Goal: Task Accomplishment & Management: Manage account settings

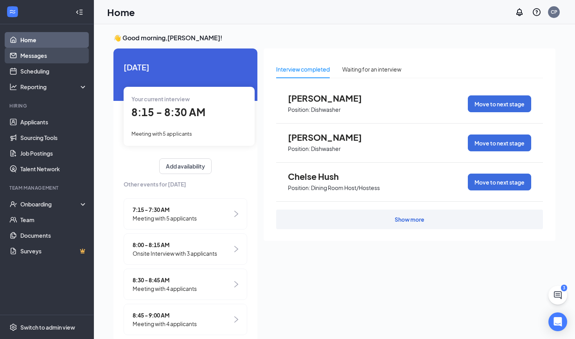
click at [49, 57] on link "Messages" at bounding box center [53, 56] width 67 height 16
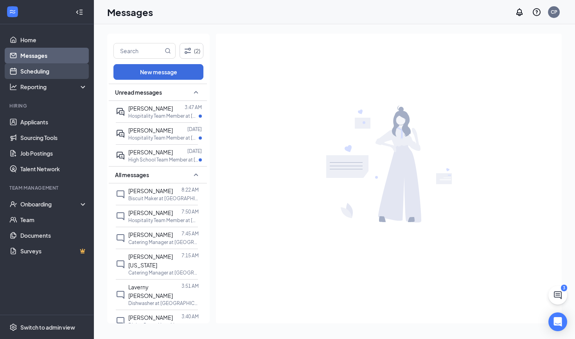
click at [40, 68] on link "Scheduling" at bounding box center [53, 71] width 67 height 16
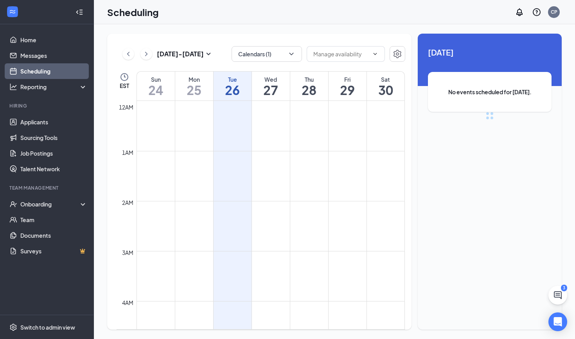
scroll to position [384, 0]
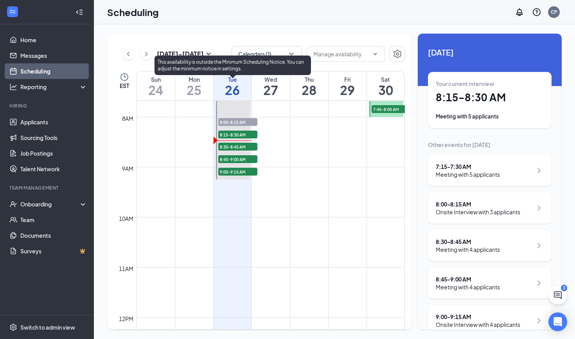
click at [248, 132] on span "8:15-8:30 AM" at bounding box center [237, 135] width 39 height 8
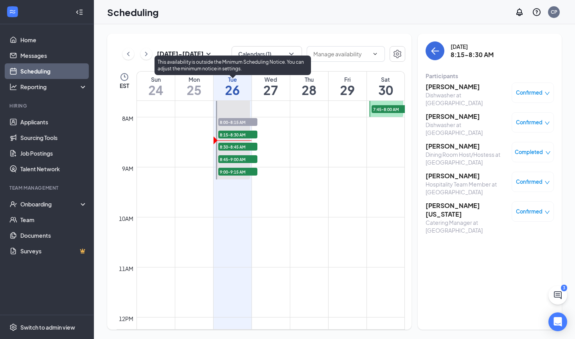
click at [244, 145] on span "8:30-8:45 AM" at bounding box center [237, 147] width 39 height 8
click at [232, 133] on span "8:15-8:30 AM" at bounding box center [237, 135] width 39 height 8
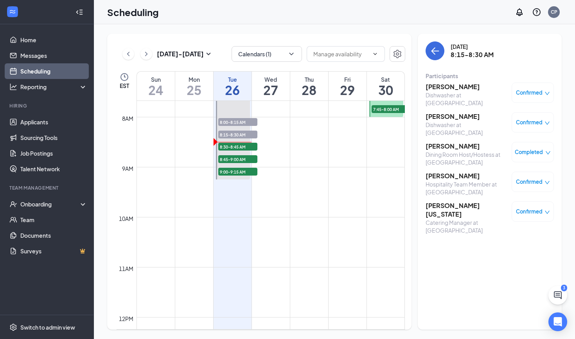
click at [464, 120] on h3 "[PERSON_NAME]" at bounding box center [467, 116] width 82 height 9
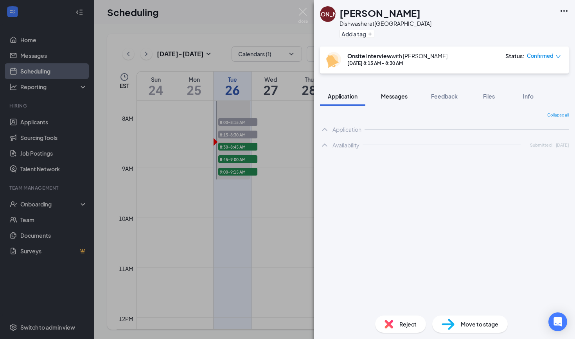
click at [405, 96] on span "Messages" at bounding box center [394, 96] width 27 height 7
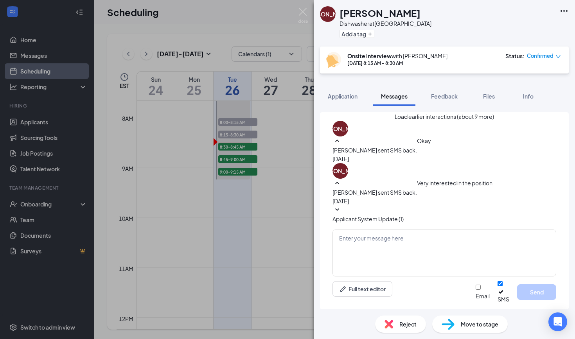
scroll to position [259, 0]
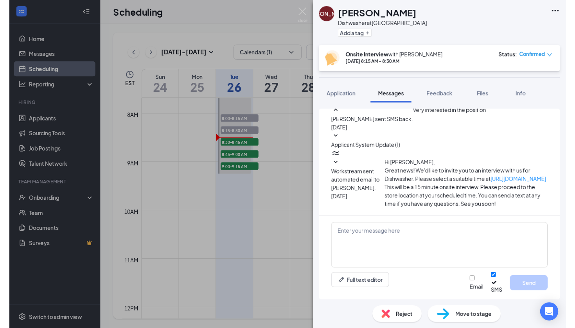
scroll to position [64, 0]
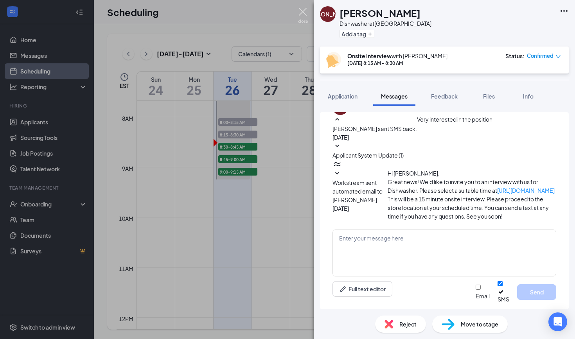
click at [307, 12] on img at bounding box center [303, 15] width 10 height 15
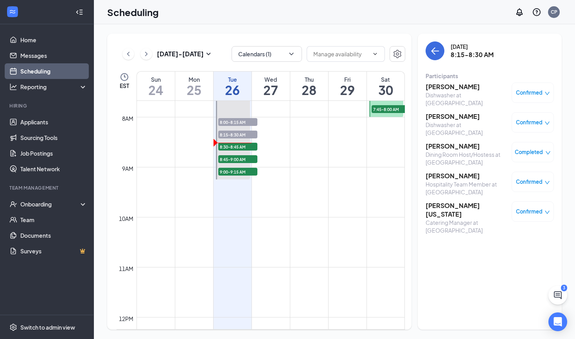
click at [453, 115] on h3 "[PERSON_NAME]" at bounding box center [467, 116] width 82 height 9
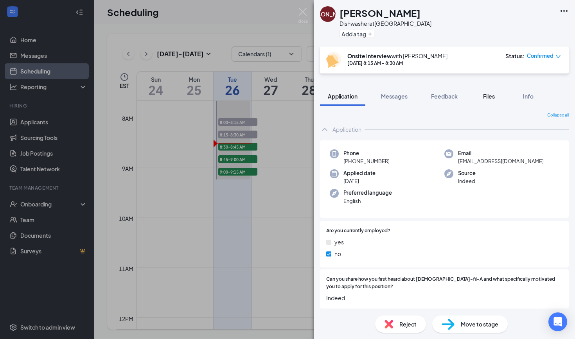
click at [487, 101] on button "Files" at bounding box center [488, 96] width 31 height 20
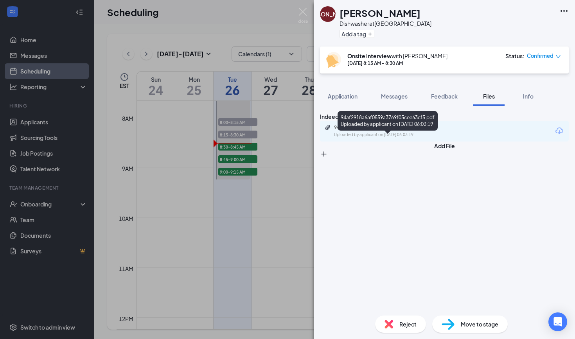
click at [384, 138] on div "94af2918a6af0559a3769f05cee63cf5.pdf Uploaded by applicant on [DATE] 06:03:19" at bounding box center [388, 131] width 127 height 14
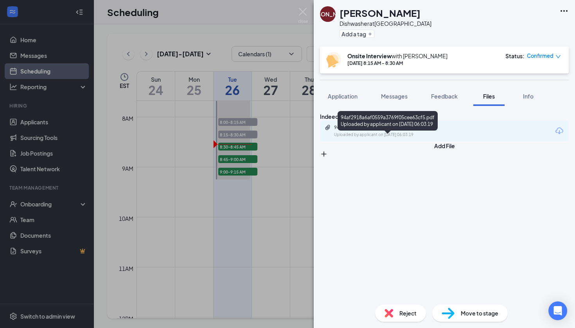
click at [366, 138] on div "94af2918a6af0559a3769f05cee63cf5.pdf Uploaded by applicant on [DATE] 06:03:19" at bounding box center [388, 131] width 127 height 14
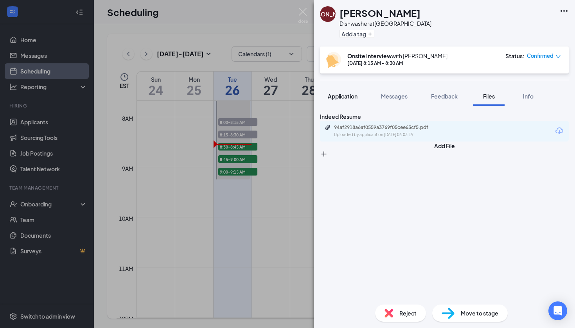
click at [345, 93] on span "Application" at bounding box center [343, 96] width 30 height 7
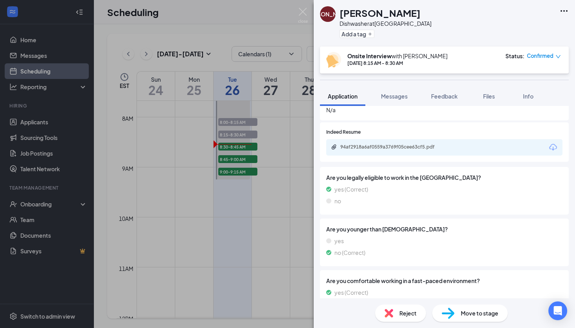
scroll to position [277, 0]
click at [277, 18] on div "[PERSON_NAME] at [GEOGRAPHIC_DATA] Add a tag Onsite Interview with [PERSON_NAME…" at bounding box center [287, 164] width 575 height 328
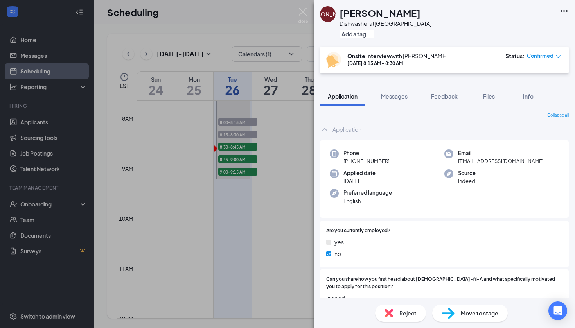
scroll to position [0, 0]
click at [307, 7] on div "[PERSON_NAME] at [GEOGRAPHIC_DATA] Add a tag Onsite Interview with [PERSON_NAME…" at bounding box center [287, 164] width 575 height 328
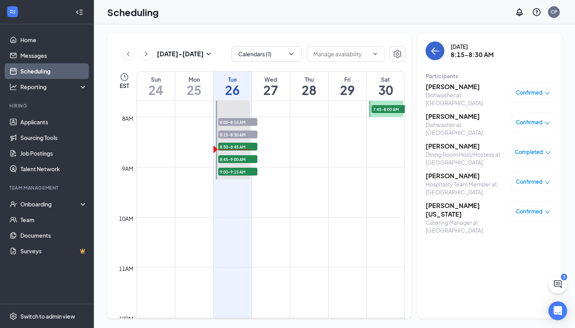
click at [436, 51] on icon "ArrowLeft" at bounding box center [435, 51] width 7 height 1
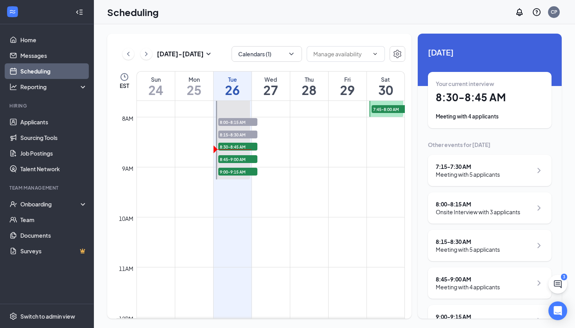
click at [463, 244] on div "8:15 - 8:30 AM" at bounding box center [468, 242] width 64 height 8
click at [450, 284] on div "Meeting with 4 applicants" at bounding box center [468, 287] width 64 height 8
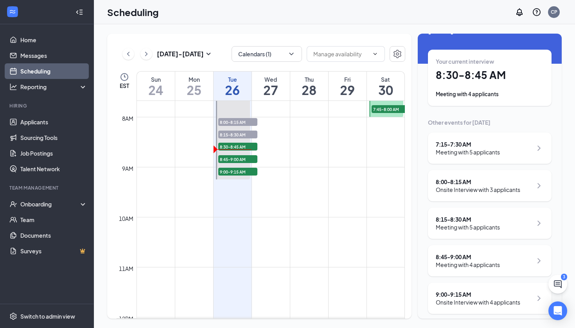
scroll to position [28, 0]
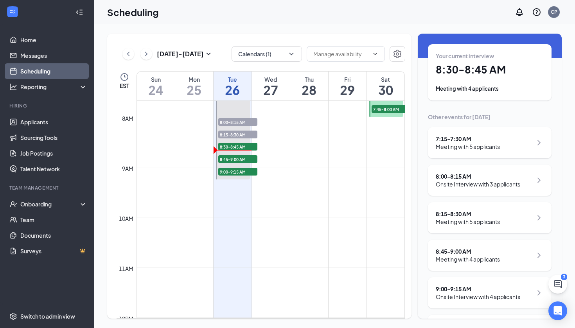
click at [484, 72] on h1 "8:30 - 8:45 AM" at bounding box center [490, 69] width 108 height 13
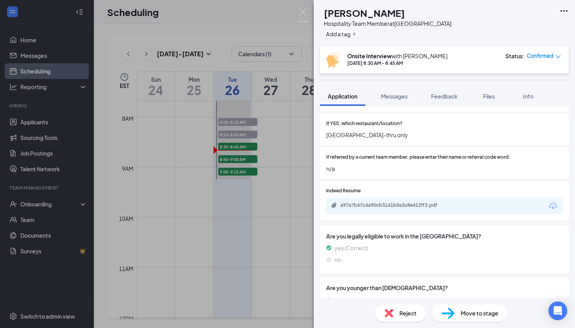
scroll to position [259, 0]
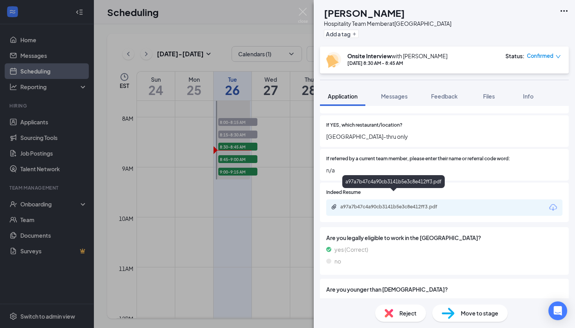
click at [423, 204] on div "a97a7b47c4a90cb3141b5e3c8e412ff3.pdf" at bounding box center [395, 207] width 110 height 6
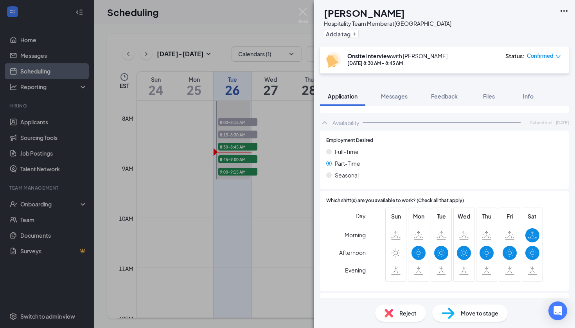
scroll to position [523, 0]
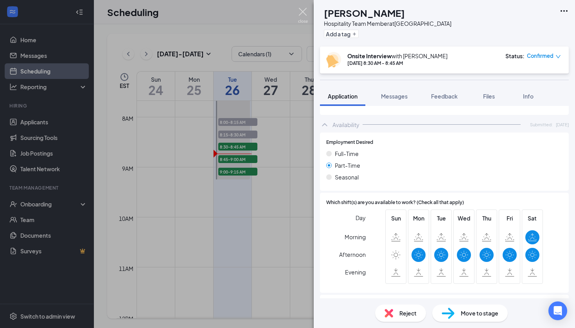
click at [304, 14] on img at bounding box center [303, 15] width 10 height 15
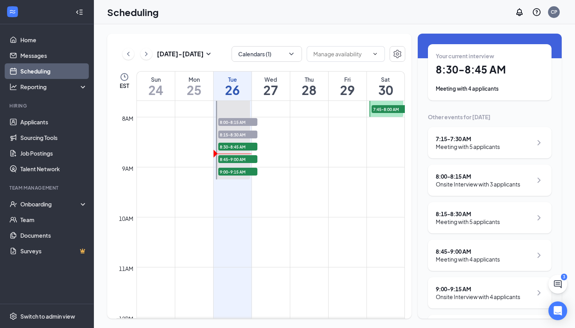
click at [521, 110] on span "Mark complete" at bounding box center [503, 114] width 54 height 9
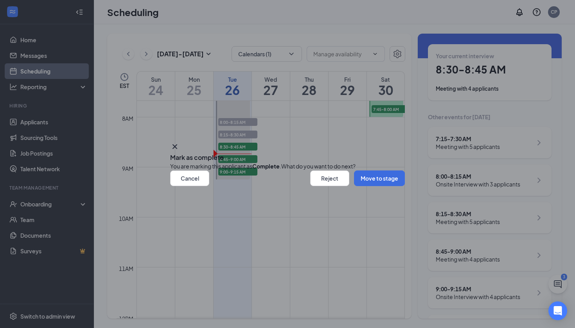
click at [180, 142] on icon "Cross" at bounding box center [174, 146] width 9 height 9
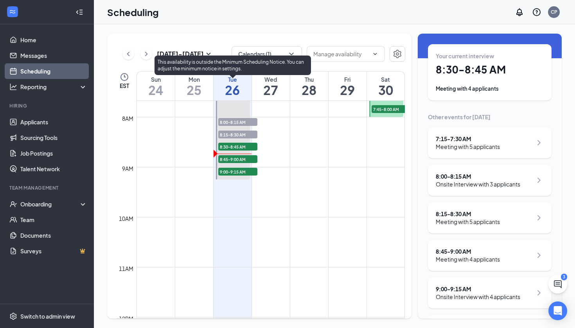
click at [237, 136] on span "8:15-8:30 AM" at bounding box center [237, 135] width 39 height 8
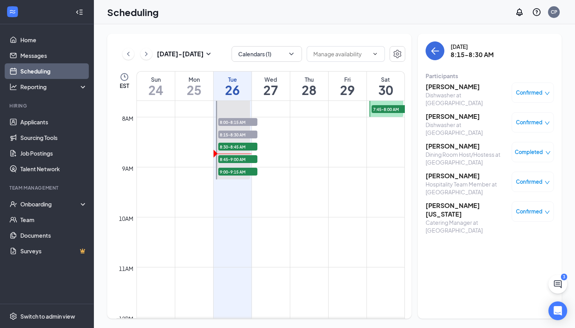
click at [531, 131] on div "Confirmed" at bounding box center [533, 122] width 42 height 20
click at [532, 124] on span "Confirmed" at bounding box center [529, 123] width 27 height 8
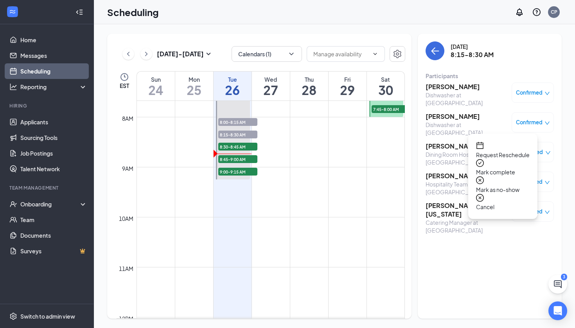
click at [504, 168] on span "Mark complete" at bounding box center [503, 172] width 54 height 9
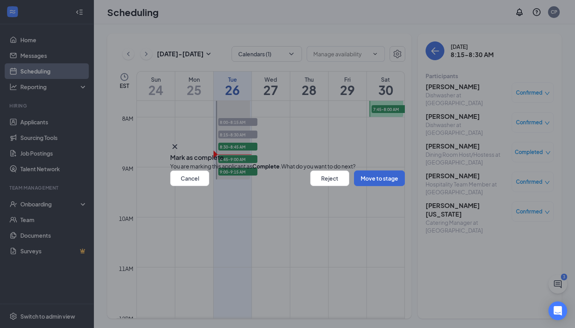
click at [360, 186] on button "Move to stage" at bounding box center [379, 179] width 51 height 16
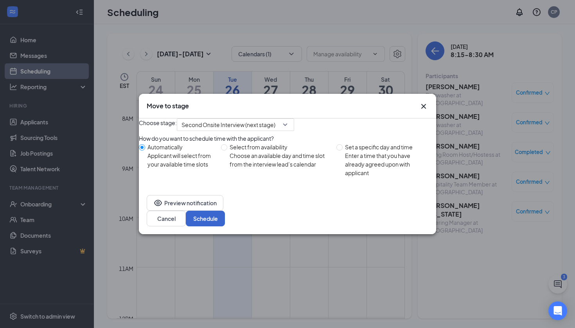
click at [225, 220] on button "Schedule" at bounding box center [205, 219] width 39 height 16
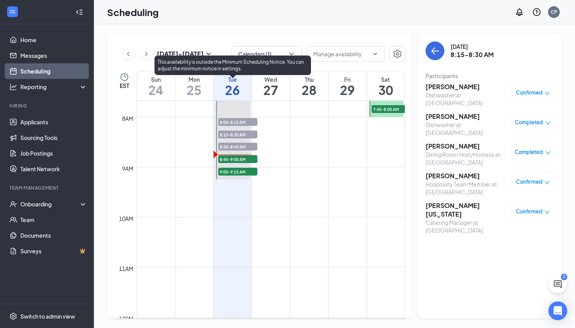
click at [236, 162] on span "8:45-9:00 AM" at bounding box center [237, 159] width 39 height 8
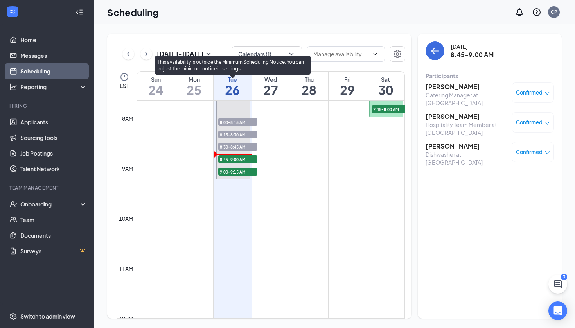
click at [238, 169] on span "9:00-9:15 AM" at bounding box center [237, 172] width 39 height 8
click at [239, 144] on span "8:30-8:45 AM" at bounding box center [237, 147] width 39 height 8
click at [241, 135] on span "8:15-8:30 AM" at bounding box center [237, 135] width 39 height 8
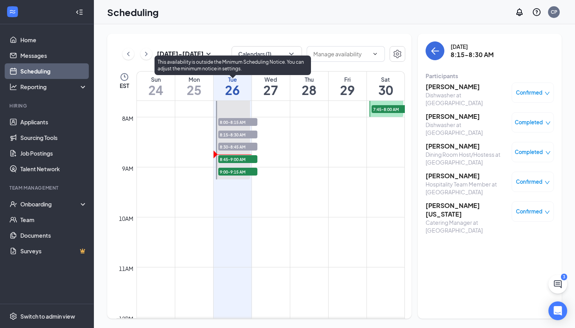
click at [241, 144] on span "8:30-8:45 AM" at bounding box center [237, 147] width 39 height 8
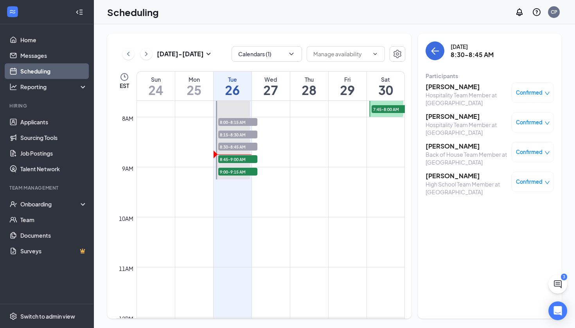
click at [440, 118] on h3 "[PERSON_NAME]" at bounding box center [467, 116] width 82 height 9
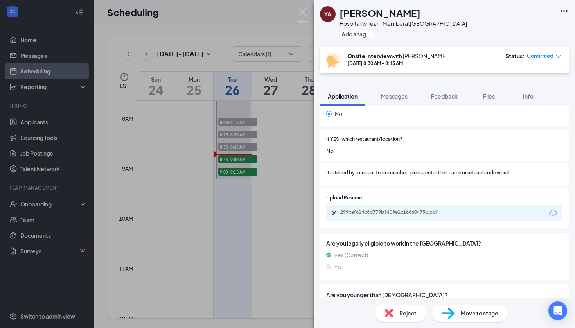
scroll to position [296, 0]
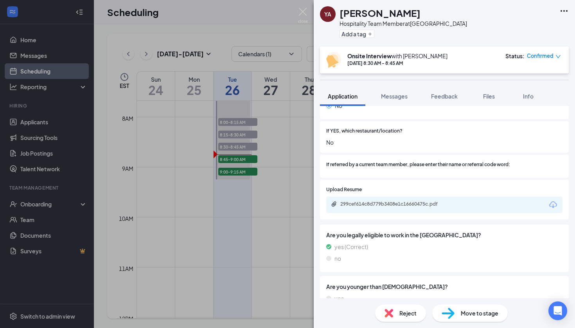
click at [390, 201] on div "299cef614c8d779b3408e1c16660475c.pdf" at bounding box center [394, 204] width 127 height 7
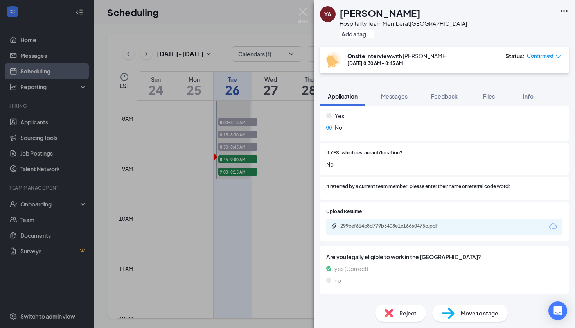
scroll to position [284, 0]
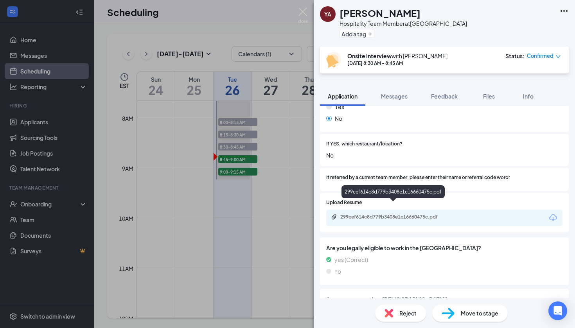
click at [368, 214] on div "299cef614c8d779b3408e1c16660475c.pdf" at bounding box center [395, 217] width 110 height 6
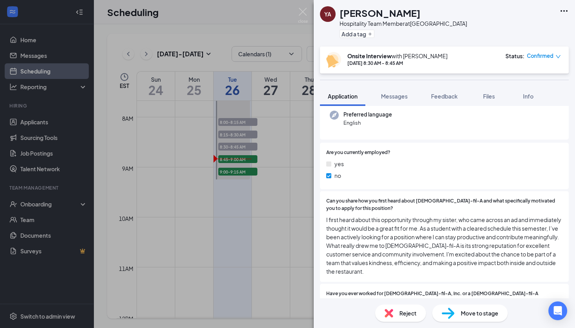
scroll to position [79, 0]
click at [303, 16] on img at bounding box center [303, 15] width 10 height 15
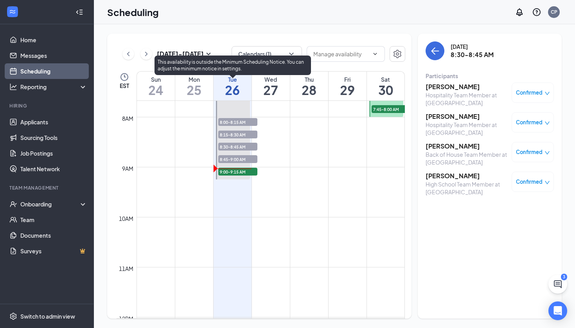
click at [247, 161] on span "8:45-9:00 AM" at bounding box center [237, 159] width 39 height 8
click at [246, 172] on span "9:00-9:15 AM" at bounding box center [237, 172] width 39 height 8
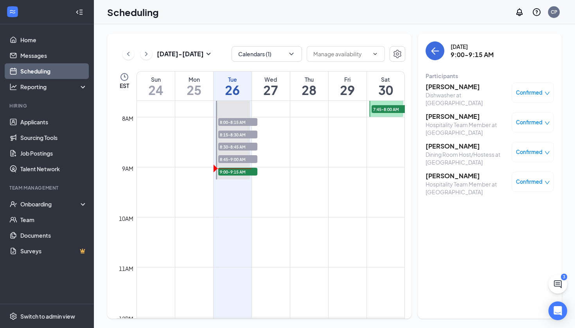
click at [455, 116] on h3 "[PERSON_NAME]" at bounding box center [467, 116] width 82 height 9
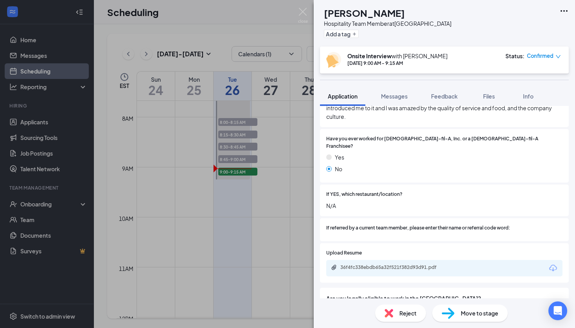
scroll to position [172, 0]
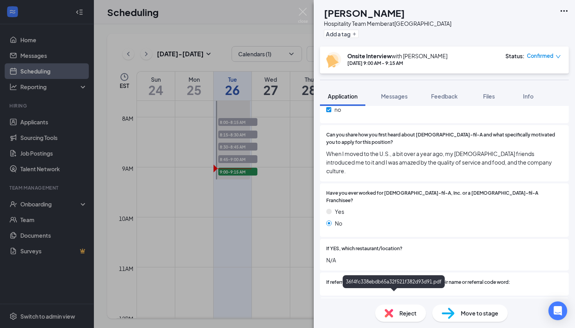
click at [367, 319] on div "36f4fc338ebdb65a32f521f382d93d91.pdf" at bounding box center [395, 322] width 110 height 6
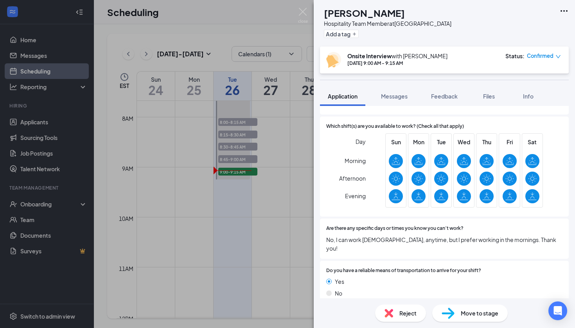
scroll to position [627, 0]
click at [307, 16] on img at bounding box center [303, 15] width 10 height 15
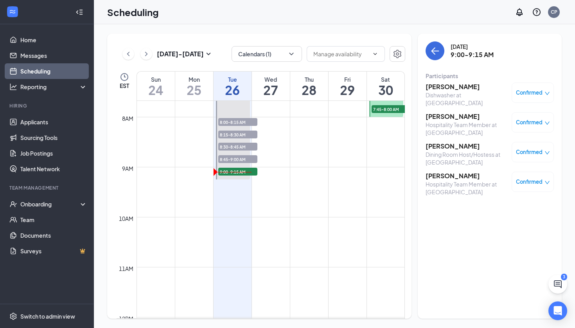
click at [547, 178] on div "Confirmed" at bounding box center [533, 182] width 42 height 20
click at [541, 123] on span "Confirmed" at bounding box center [529, 123] width 27 height 8
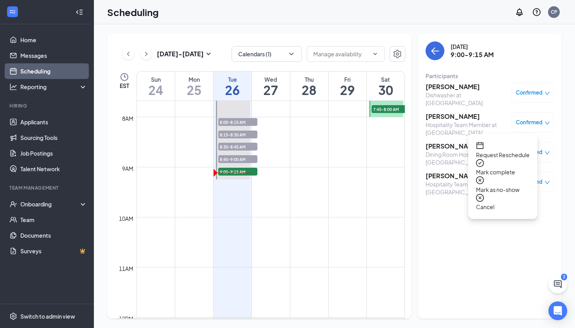
click at [508, 168] on span "Mark complete" at bounding box center [503, 172] width 54 height 9
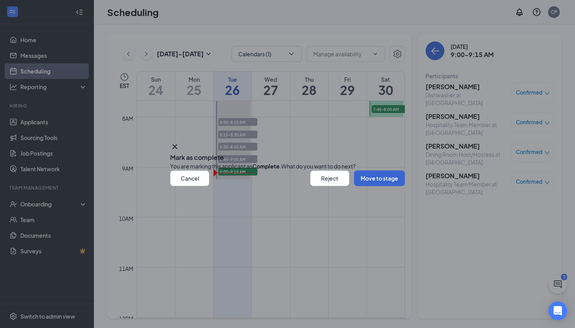
click at [375, 186] on button "Move to stage" at bounding box center [379, 179] width 51 height 16
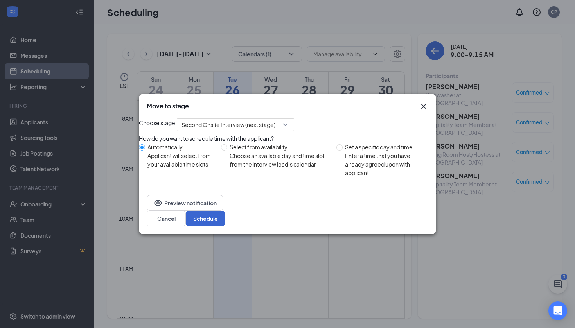
click at [225, 219] on button "Schedule" at bounding box center [205, 219] width 39 height 16
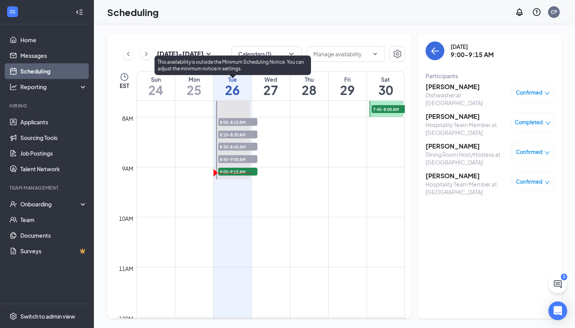
click at [241, 155] on div "8:45-9:00 AM 3" at bounding box center [237, 158] width 41 height 9
click at [240, 145] on span "8:30-8:45 AM" at bounding box center [237, 147] width 39 height 8
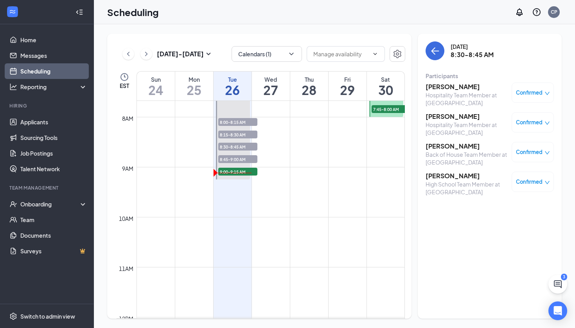
click at [527, 122] on span "Confirmed" at bounding box center [529, 123] width 27 height 8
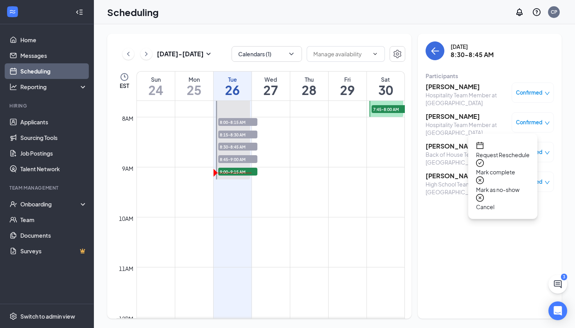
click at [499, 168] on span "Mark complete" at bounding box center [503, 172] width 54 height 9
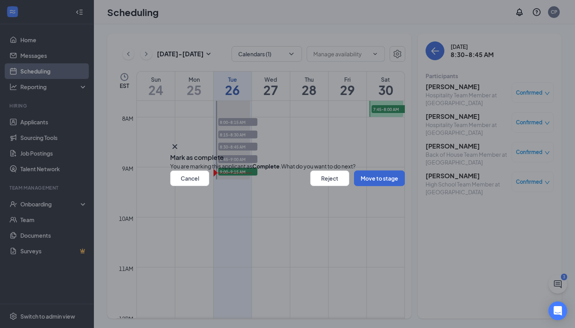
click at [372, 186] on button "Move to stage" at bounding box center [379, 179] width 51 height 16
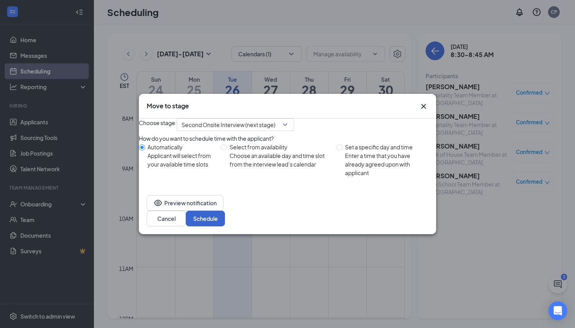
click at [225, 221] on button "Schedule" at bounding box center [205, 219] width 39 height 16
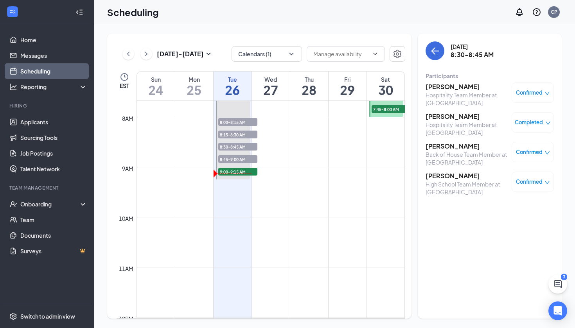
click at [441, 143] on h3 "[PERSON_NAME]" at bounding box center [467, 146] width 82 height 9
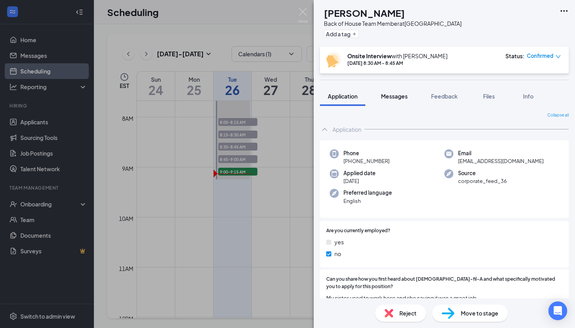
click at [402, 96] on span "Messages" at bounding box center [394, 96] width 27 height 7
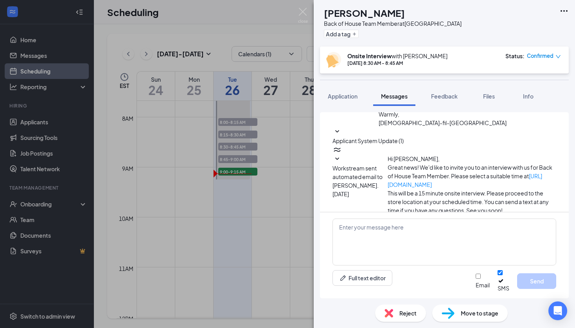
scroll to position [259, 0]
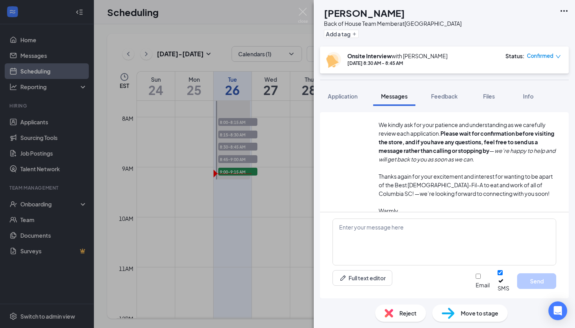
scroll to position [156, 0]
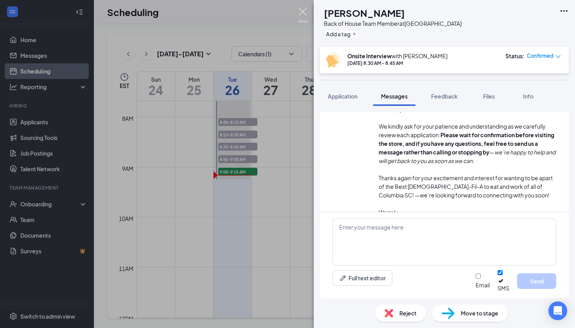
click at [304, 13] on img at bounding box center [303, 15] width 10 height 15
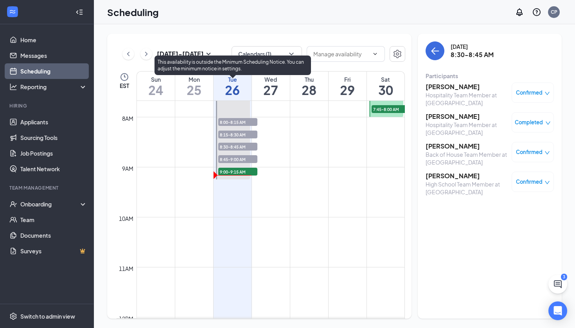
click at [247, 161] on span "8:45-9:00 AM" at bounding box center [237, 159] width 39 height 8
click at [243, 173] on span "9:00-9:15 AM" at bounding box center [237, 172] width 39 height 8
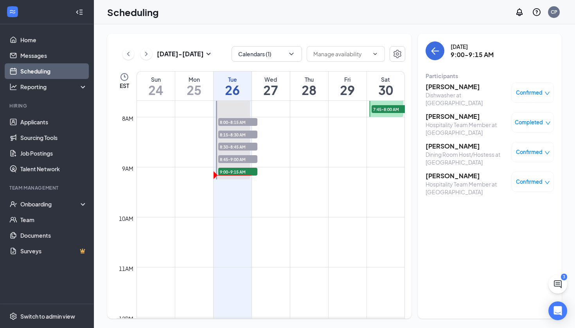
click at [458, 176] on h3 "[PERSON_NAME]" at bounding box center [467, 176] width 82 height 9
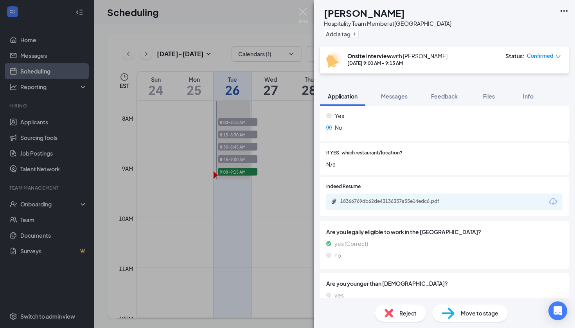
scroll to position [233, 0]
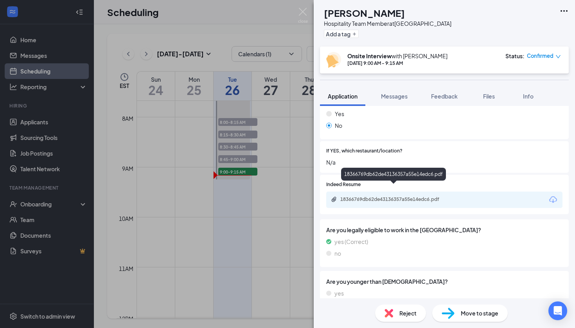
click at [414, 196] on div "18366769db62de43136357a55e14edc6.pdf" at bounding box center [395, 199] width 110 height 6
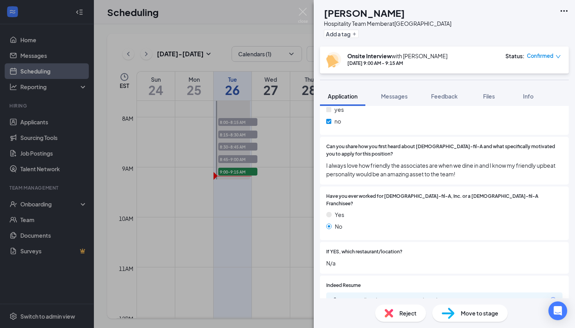
scroll to position [132, 0]
click at [478, 323] on div "Reject Move to stage" at bounding box center [444, 313] width 261 height 30
click at [476, 316] on span "Move to stage" at bounding box center [480, 313] width 38 height 9
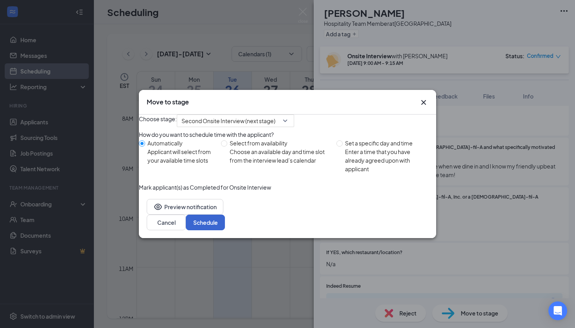
click at [225, 230] on button "Schedule" at bounding box center [205, 223] width 39 height 16
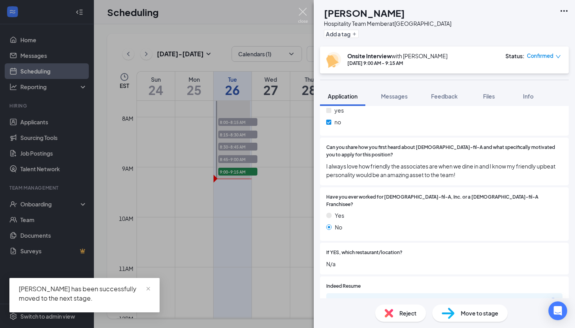
click at [300, 14] on img at bounding box center [303, 15] width 10 height 15
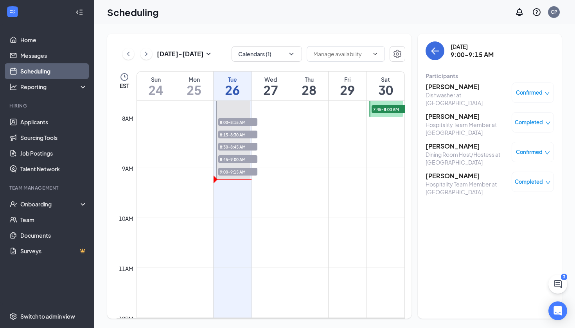
click at [545, 153] on icon "down" at bounding box center [546, 152] width 5 height 5
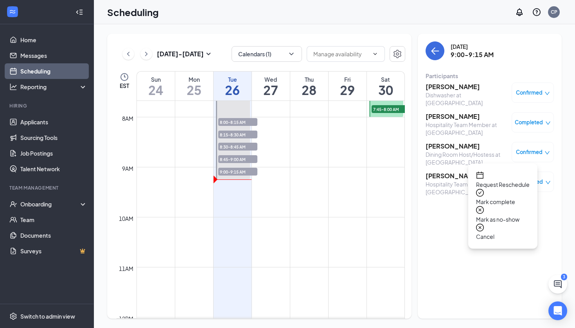
click at [504, 215] on span "Mark as no-show" at bounding box center [503, 219] width 54 height 9
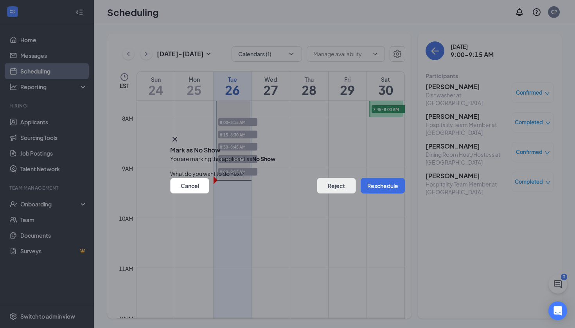
click at [317, 189] on button "Reject" at bounding box center [336, 186] width 39 height 16
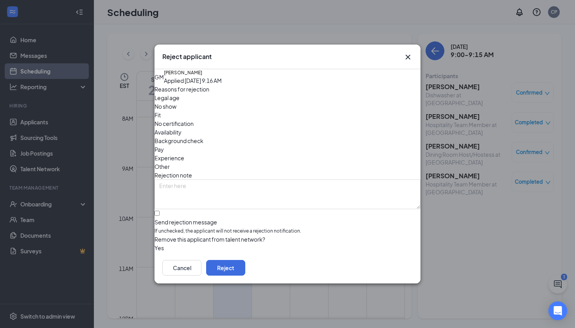
click at [160, 211] on input "Send rejection message If unchecked, the applicant will not receive a rejection…" at bounding box center [156, 213] width 5 height 5
checkbox input "true"
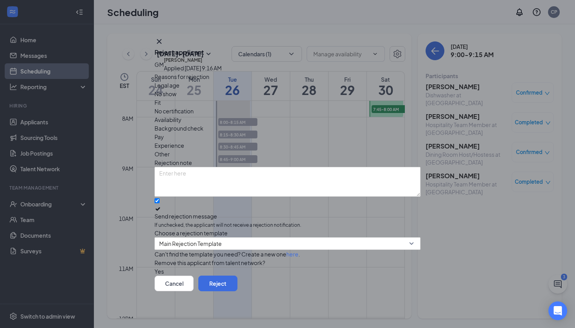
click at [176, 98] on span "No show" at bounding box center [165, 94] width 22 height 9
click at [193, 167] on textarea at bounding box center [287, 182] width 266 height 30
click at [242, 167] on textarea "No Show for Interview 8/26" at bounding box center [287, 182] width 266 height 30
drag, startPoint x: 242, startPoint y: 153, endPoint x: 158, endPoint y: 150, distance: 84.1
click at [158, 150] on div "GM [PERSON_NAME] Applied [DATE] 9:16 AM Reasons for rejection Legal age No show…" at bounding box center [287, 166] width 266 height 219
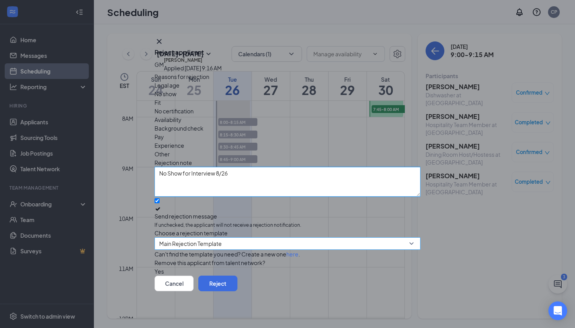
scroll to position [13, 0]
click at [222, 238] on span "Main Rejection Template" at bounding box center [190, 244] width 63 height 12
type textarea "No Show for Interview 8/26"
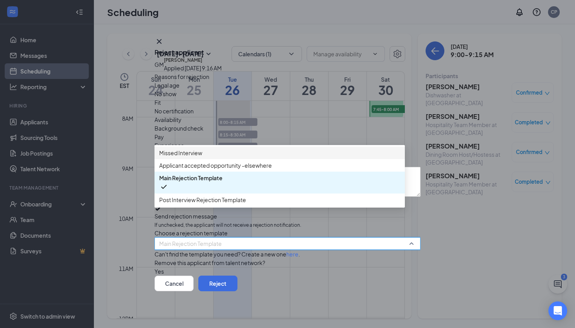
click at [230, 149] on span "Missed Interview" at bounding box center [279, 153] width 241 height 9
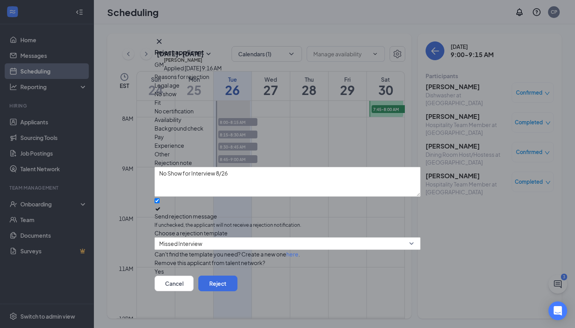
click at [154, 267] on button "button" at bounding box center [154, 271] width 0 height 9
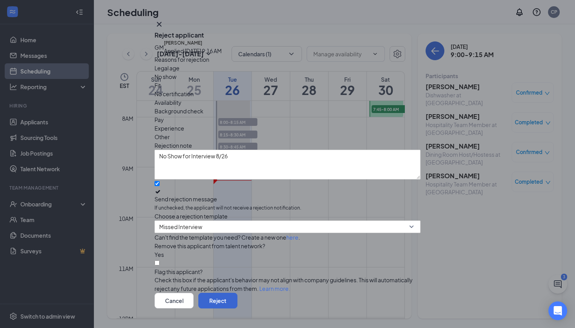
click at [237, 293] on button "Reject" at bounding box center [217, 301] width 39 height 16
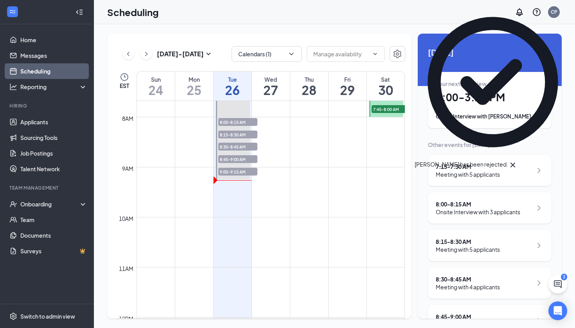
click at [233, 122] on span "8:00-8:15 AM" at bounding box center [237, 122] width 39 height 8
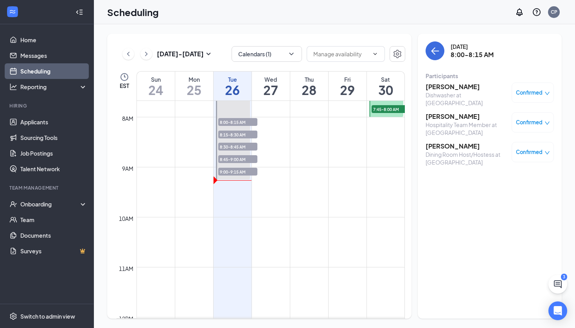
click at [527, 94] on span "Confirmed" at bounding box center [529, 93] width 27 height 8
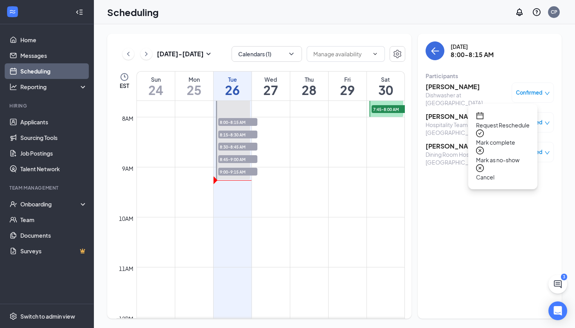
click at [514, 156] on span "Mark as no-show" at bounding box center [503, 160] width 54 height 9
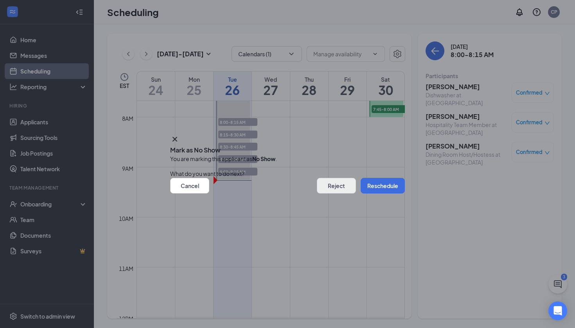
click at [329, 190] on button "Reject" at bounding box center [336, 186] width 39 height 16
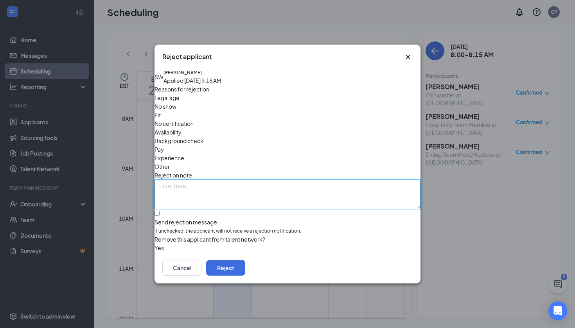
paste textarea "No Show for Interview 8/26"
type textarea "No Show for Interview 8/26"
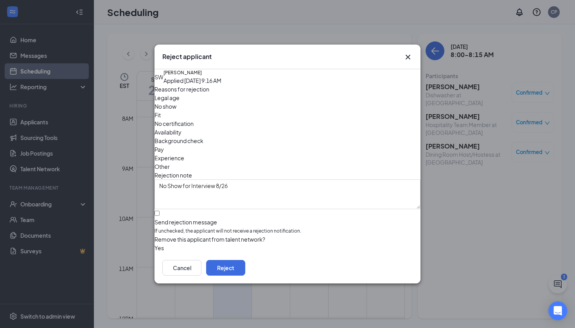
click at [165, 218] on div at bounding box center [287, 218] width 266 height 0
click at [160, 211] on input "Send rejection message If unchecked, the applicant will not receive a rejection…" at bounding box center [156, 213] width 5 height 5
checkbox input "true"
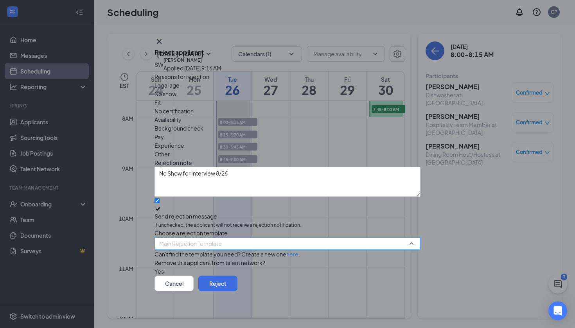
click at [175, 238] on input "search" at bounding box center [284, 244] width 251 height 12
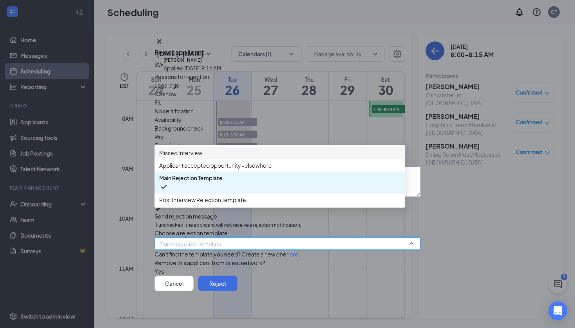
click at [194, 158] on div "Missed Interview" at bounding box center [279, 153] width 250 height 13
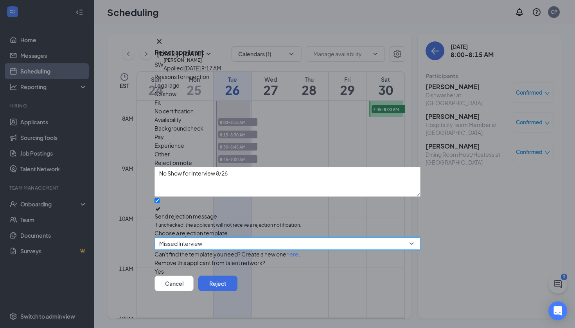
click at [154, 267] on button "button" at bounding box center [154, 271] width 0 height 9
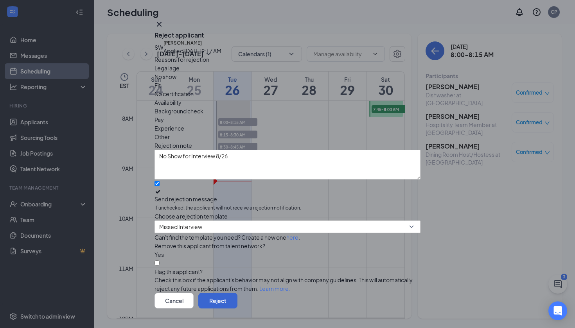
click at [237, 293] on button "Reject" at bounding box center [217, 301] width 39 height 16
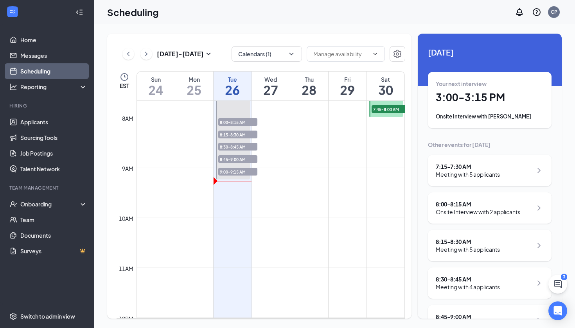
click at [456, 171] on div "Meeting with 5 applicants" at bounding box center [468, 175] width 64 height 8
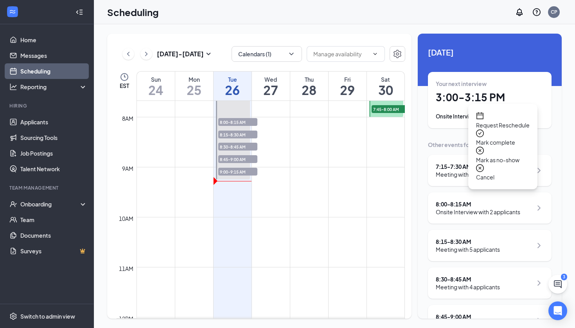
click at [509, 156] on span "Mark as no-show" at bounding box center [503, 160] width 54 height 9
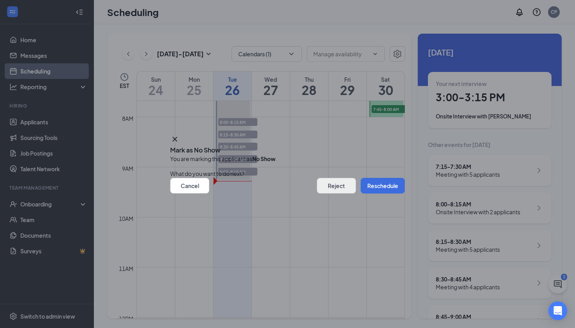
click at [326, 187] on button "Reject" at bounding box center [336, 186] width 39 height 16
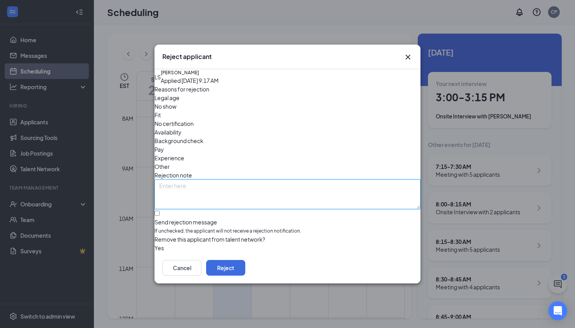
paste textarea "No Show for Interview 8/26"
type textarea "No Show for Interview 8/26"
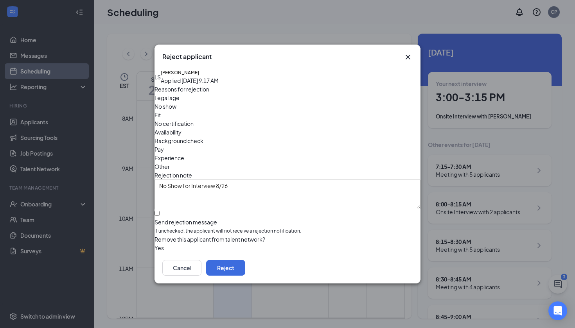
click at [167, 218] on div at bounding box center [287, 218] width 266 height 0
click at [160, 211] on input "Send rejection message If unchecked, the applicant will not receive a rejection…" at bounding box center [156, 213] width 5 height 5
checkbox input "true"
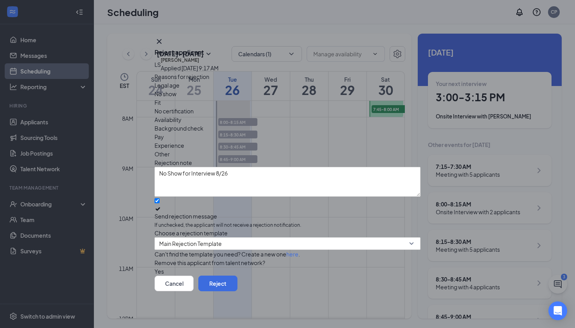
click at [176, 98] on span "No show" at bounding box center [165, 94] width 22 height 9
click at [201, 238] on span "Main Rejection Template" at bounding box center [190, 244] width 63 height 12
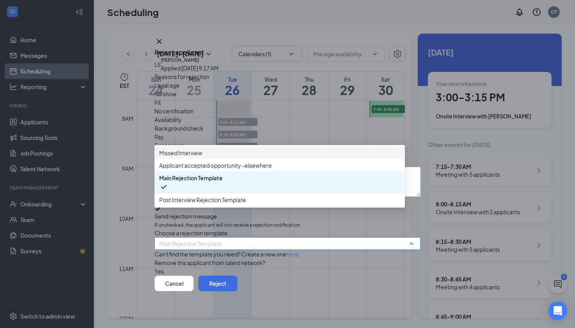
click at [202, 155] on span "Missed Interview" at bounding box center [180, 153] width 43 height 9
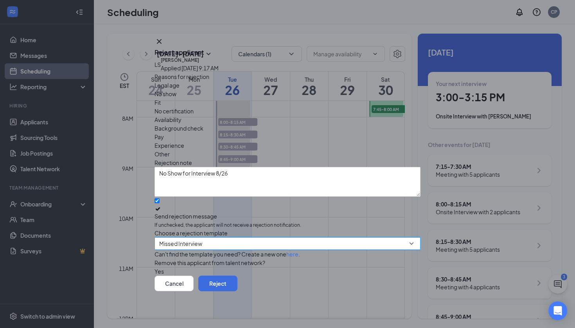
scroll to position [13, 0]
click at [154, 267] on button "button" at bounding box center [154, 271] width 0 height 9
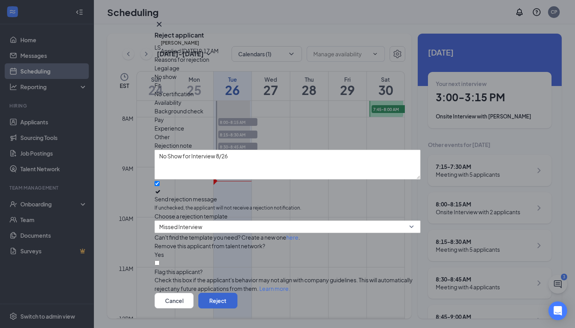
click at [237, 293] on button "Reject" at bounding box center [217, 301] width 39 height 16
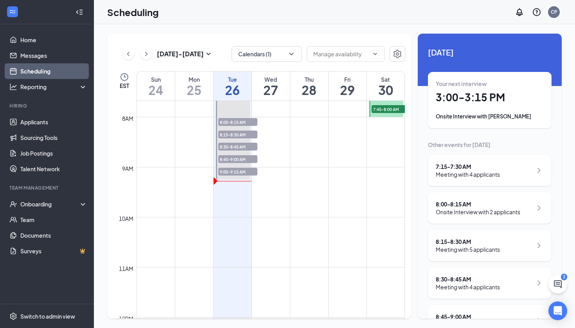
click at [492, 177] on div "Meeting with 4 applicants" at bounding box center [468, 175] width 64 height 8
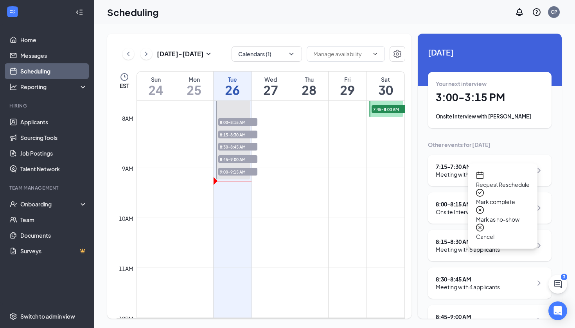
click at [503, 215] on span "Mark as no-show" at bounding box center [503, 219] width 54 height 9
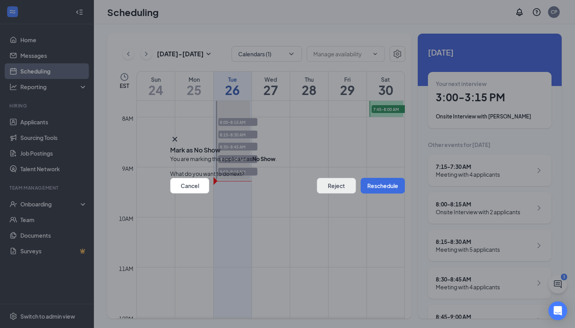
click at [327, 187] on button "Reject" at bounding box center [336, 186] width 39 height 16
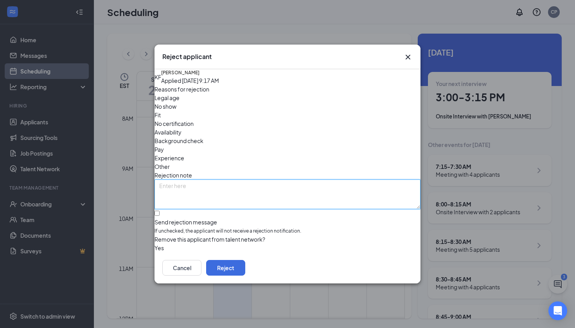
click at [273, 180] on textarea at bounding box center [287, 195] width 266 height 30
paste textarea "No Show for Interview 8/26"
type textarea "No Show for Interview 8/26"
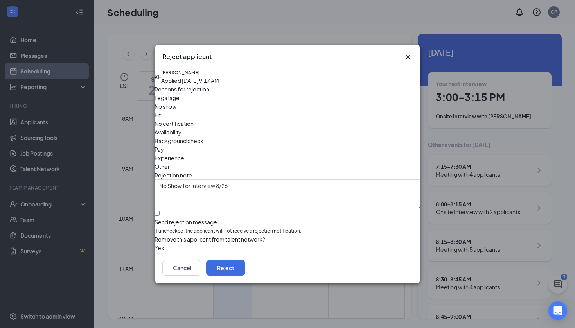
click at [161, 116] on span "Fit" at bounding box center [157, 115] width 6 height 9
click at [226, 111] on div "No show" at bounding box center [287, 106] width 266 height 9
click at [169, 218] on div at bounding box center [287, 218] width 266 height 0
click at [160, 211] on input "Send rejection message If unchecked, the applicant will not receive a rejection…" at bounding box center [156, 213] width 5 height 5
checkbox input "true"
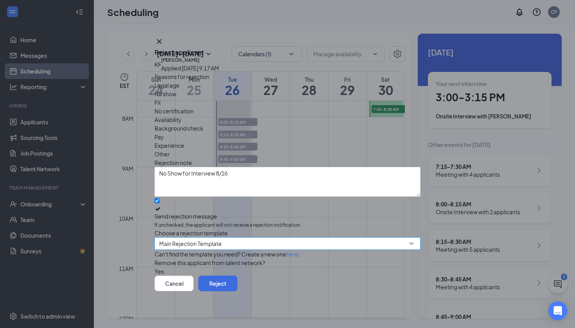
click at [194, 238] on span "Main Rejection Template" at bounding box center [190, 244] width 63 height 12
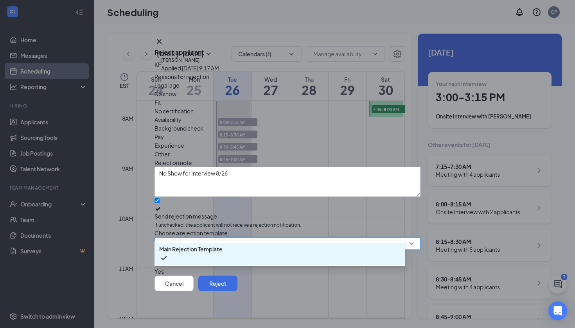
click at [195, 238] on span "Main Rejection Template" at bounding box center [190, 244] width 63 height 12
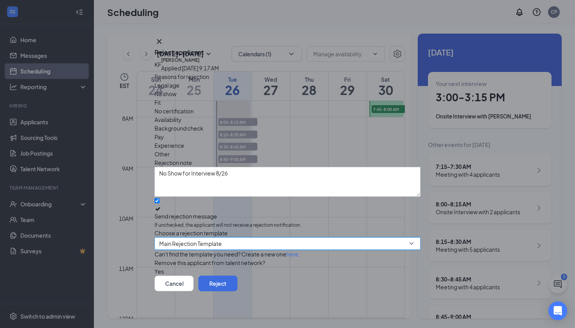
scroll to position [13, 0]
click at [154, 267] on button "button" at bounding box center [154, 271] width 0 height 9
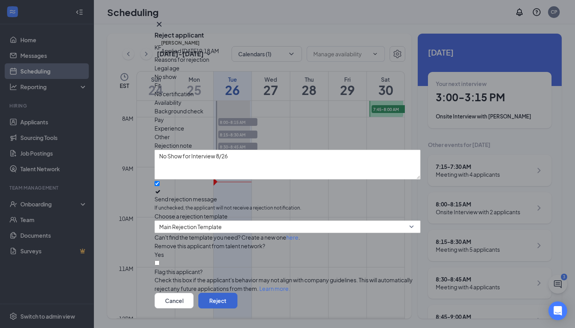
click at [237, 293] on button "Reject" at bounding box center [217, 301] width 39 height 16
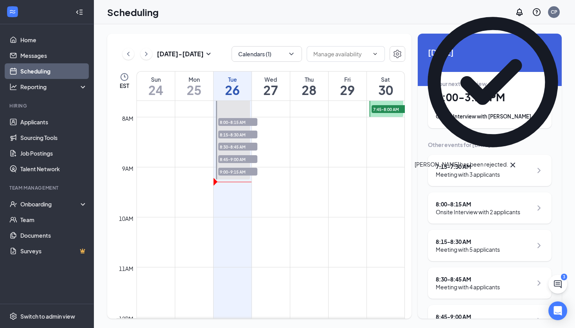
click at [496, 171] on div "Meeting with 3 applicants" at bounding box center [468, 175] width 64 height 8
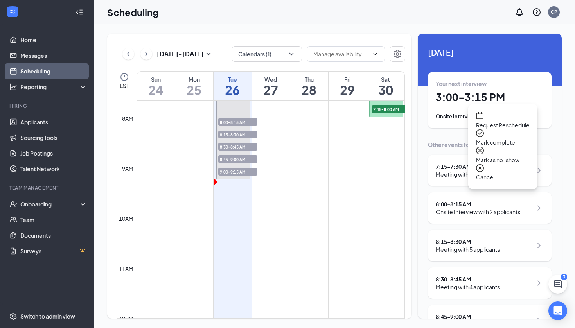
click at [518, 156] on span "Mark as no-show" at bounding box center [503, 160] width 54 height 9
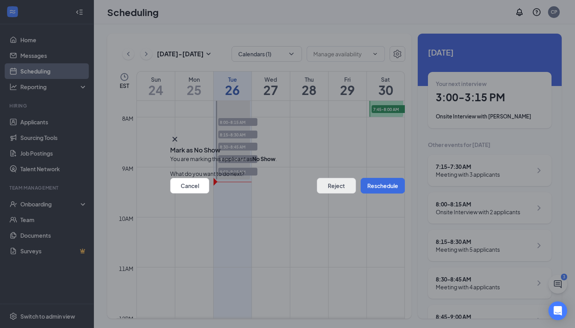
click at [328, 187] on button "Reject" at bounding box center [336, 186] width 39 height 16
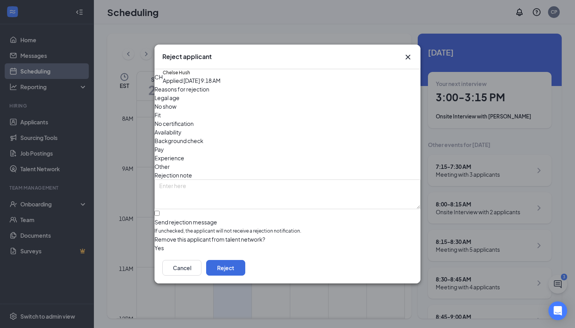
click at [176, 111] on span "No show" at bounding box center [165, 106] width 22 height 9
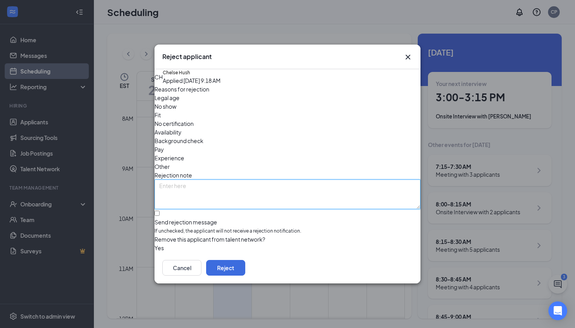
paste textarea "No Show for Interview 8/26"
type textarea "No Show for Interview 8/26"
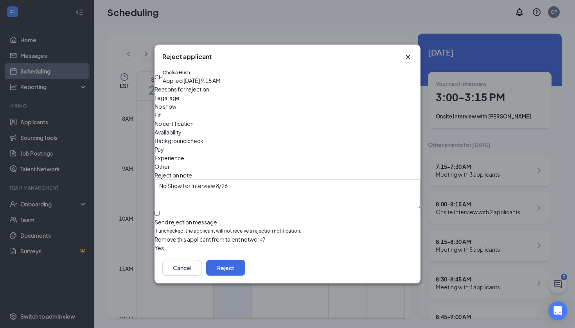
click at [165, 218] on div at bounding box center [287, 218] width 266 height 0
click at [160, 211] on input "Send rejection message If unchecked, the applicant will not receive a rejection…" at bounding box center [156, 213] width 5 height 5
checkbox input "true"
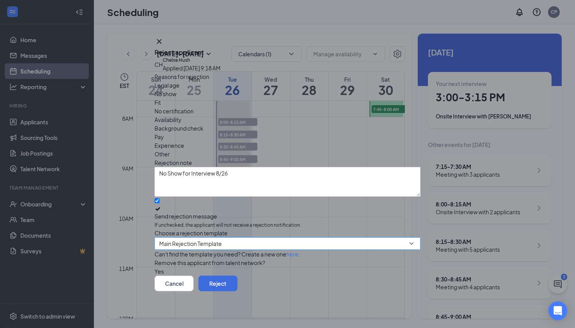
click at [174, 238] on input "search" at bounding box center [284, 244] width 251 height 12
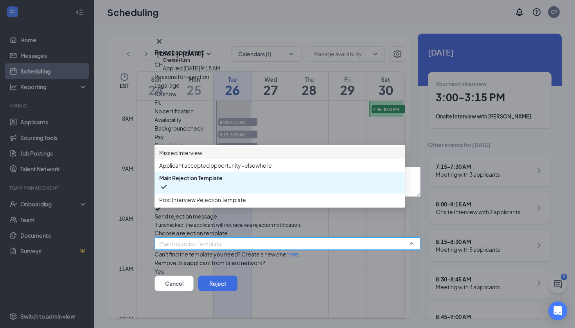
click at [199, 158] on div "Missed Interview" at bounding box center [279, 153] width 250 height 13
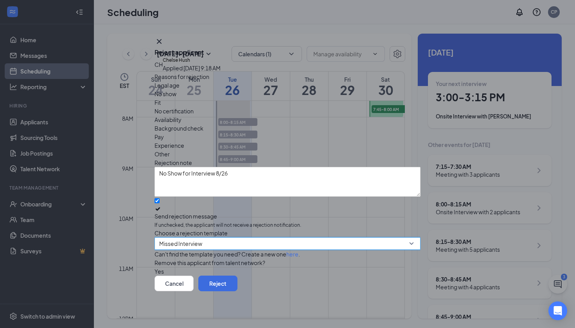
scroll to position [13, 0]
click at [154, 267] on button "button" at bounding box center [154, 271] width 0 height 9
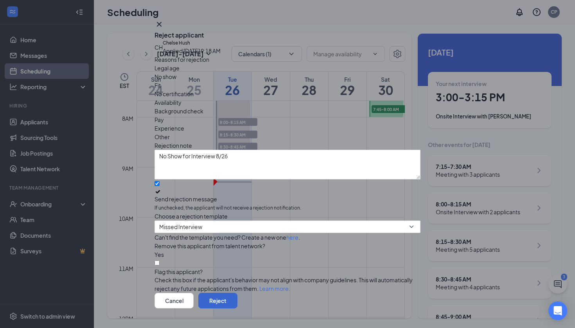
click at [237, 293] on button "Reject" at bounding box center [217, 301] width 39 height 16
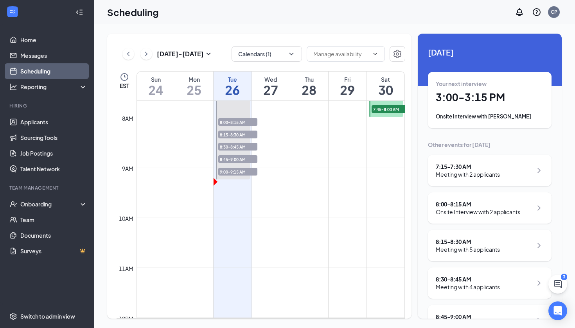
click at [484, 212] on div "Onsite Interview with 2 applicants" at bounding box center [478, 212] width 84 height 8
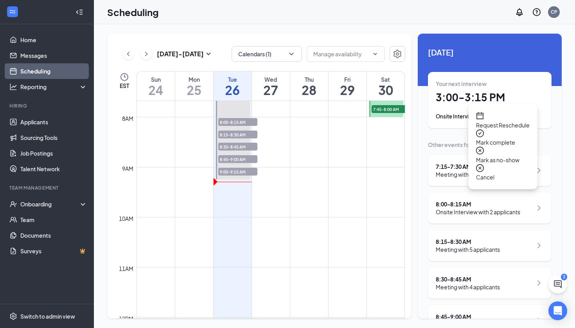
click at [514, 156] on span "Mark as no-show" at bounding box center [503, 160] width 54 height 9
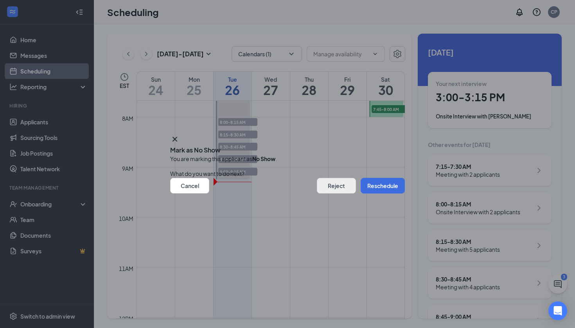
click at [322, 186] on button "Reject" at bounding box center [336, 186] width 39 height 16
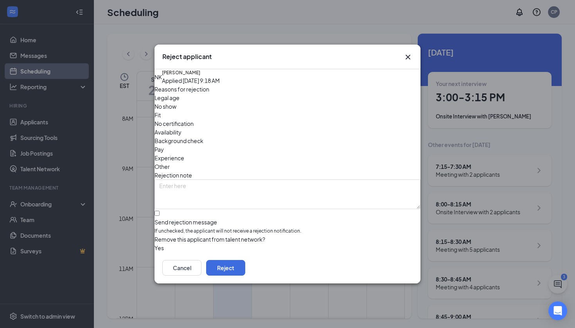
click at [171, 211] on label "Send rejection message If unchecked, the applicant will not receive a rejection…" at bounding box center [287, 223] width 266 height 24
click at [160, 211] on input "Send rejection message If unchecked, the applicant will not receive a rejection…" at bounding box center [156, 213] width 5 height 5
checkbox input "true"
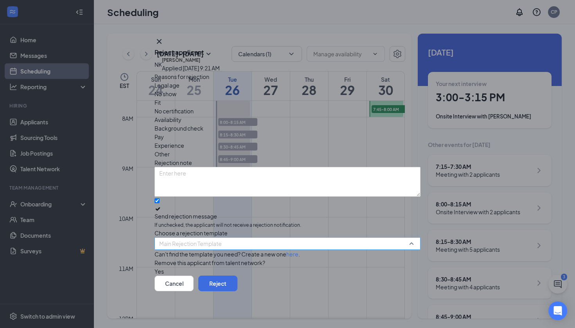
click at [200, 238] on span "Main Rejection Template" at bounding box center [190, 244] width 63 height 12
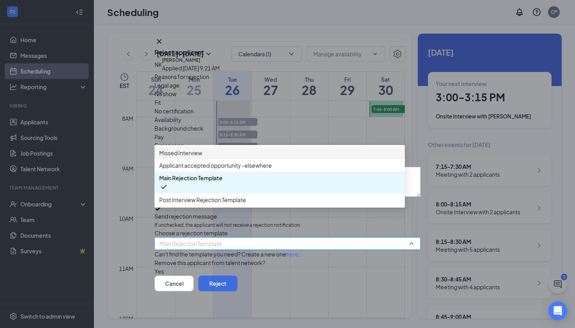
click at [216, 150] on span "Missed Interview" at bounding box center [279, 153] width 241 height 9
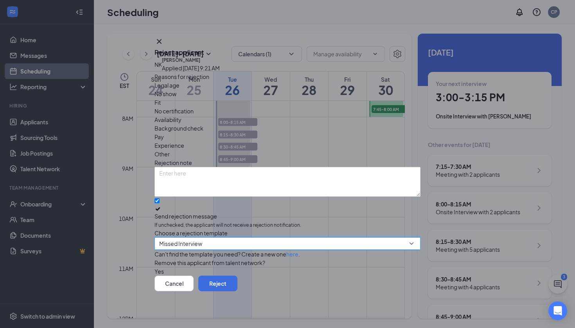
scroll to position [13, 0]
click at [154, 267] on button "button" at bounding box center [154, 271] width 0 height 9
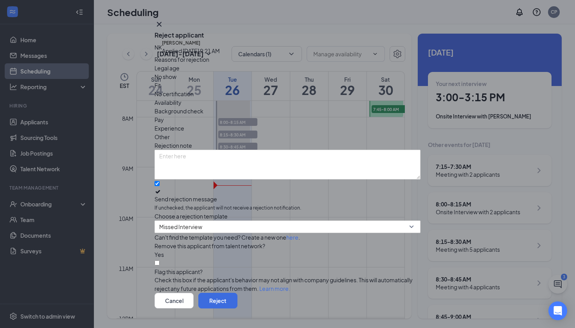
click at [176, 81] on span "No show" at bounding box center [165, 76] width 22 height 9
click at [283, 150] on textarea at bounding box center [287, 165] width 266 height 30
paste textarea "No Show for Interview 8/26"
type textarea "No Show for Interview 8/26"
click at [237, 293] on button "Reject" at bounding box center [217, 301] width 39 height 16
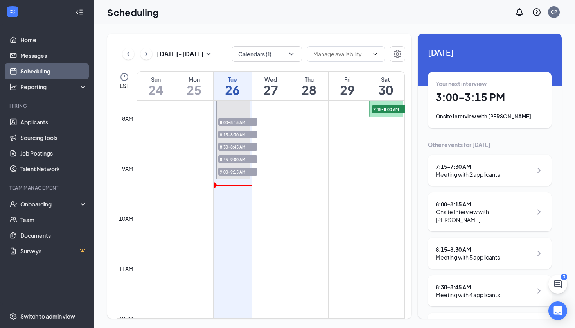
click at [477, 224] on div "8:00 - 8:15 AM Onsite Interview with [PERSON_NAME]" at bounding box center [490, 211] width 124 height 39
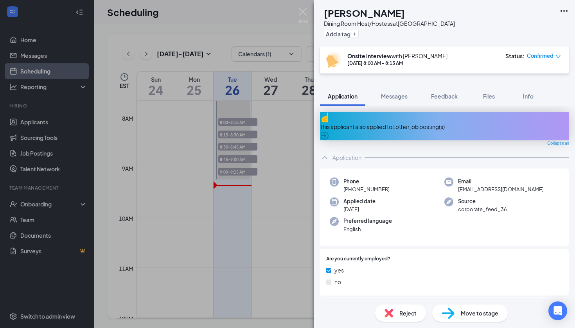
click at [399, 309] on span "Reject" at bounding box center [407, 313] width 17 height 9
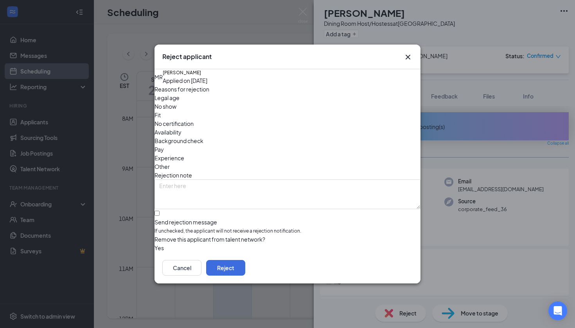
click at [176, 111] on span "No show" at bounding box center [165, 106] width 22 height 9
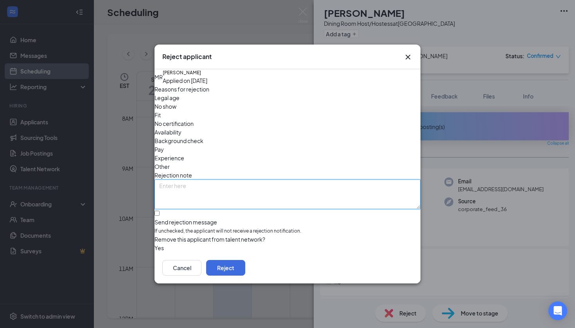
paste textarea "No Show for Interview 8/26"
type textarea "No Show for Interview 8/26"
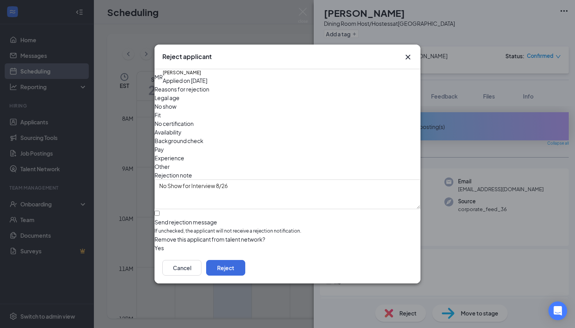
click at [167, 218] on div at bounding box center [287, 218] width 266 height 0
click at [160, 211] on input "Send rejection message If unchecked, the applicant will not receive a rejection…" at bounding box center [156, 213] width 5 height 5
checkbox input "true"
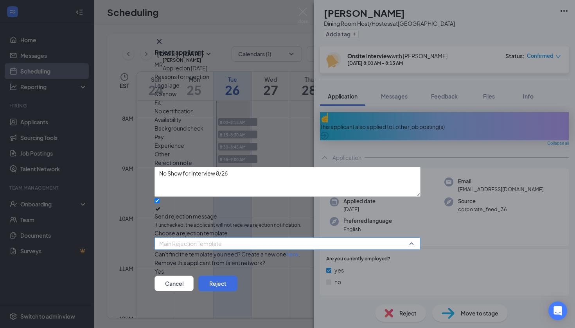
click at [185, 238] on span "Main Rejection Template" at bounding box center [190, 244] width 63 height 12
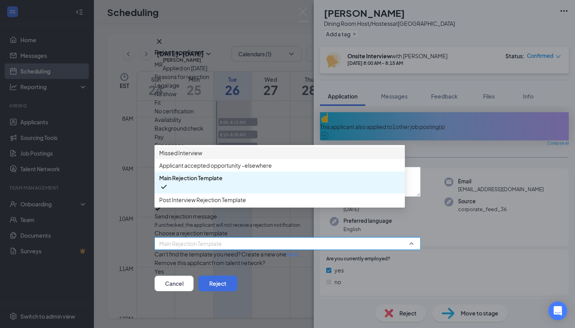
click at [202, 154] on span "Missed Interview" at bounding box center [180, 153] width 43 height 9
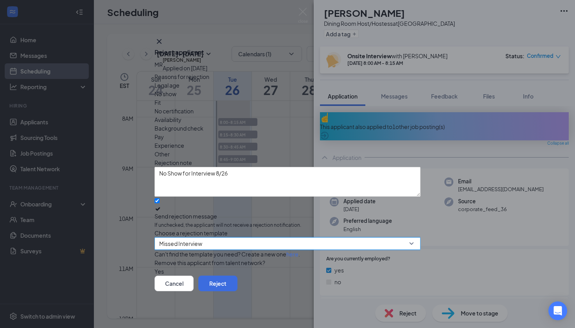
scroll to position [13, 0]
click at [154, 267] on button "button" at bounding box center [154, 271] width 0 height 9
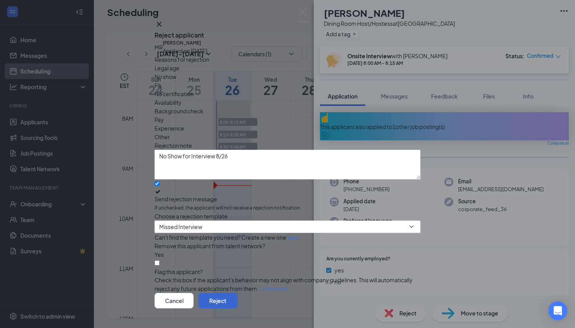
click at [237, 293] on button "Reject" at bounding box center [217, 301] width 39 height 16
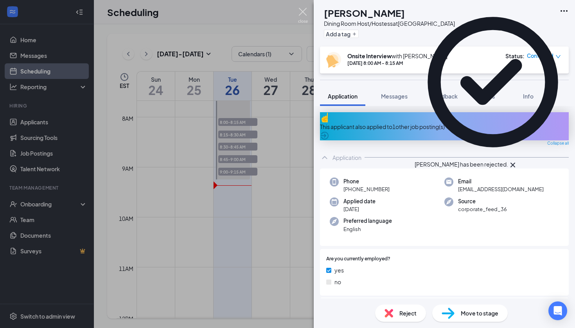
click at [306, 9] on img at bounding box center [303, 15] width 10 height 15
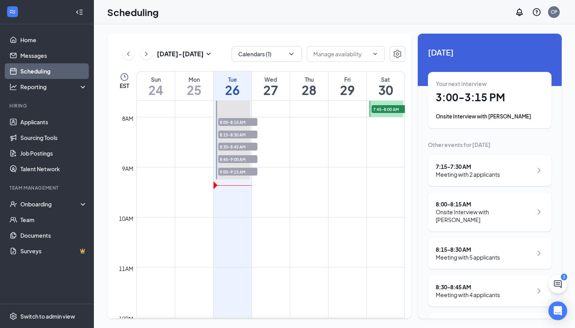
click at [243, 173] on span "9:00-9:15 AM" at bounding box center [237, 172] width 39 height 8
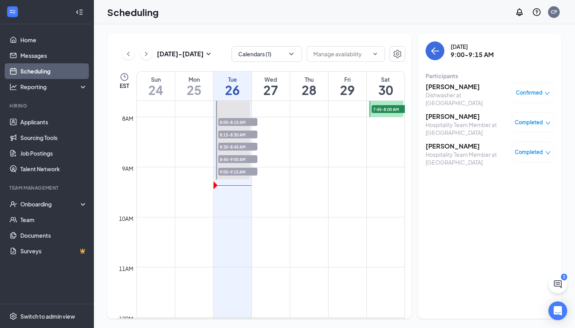
click at [541, 120] on span "Completed" at bounding box center [529, 123] width 28 height 8
click at [482, 120] on h3 "[PERSON_NAME]" at bounding box center [467, 116] width 82 height 9
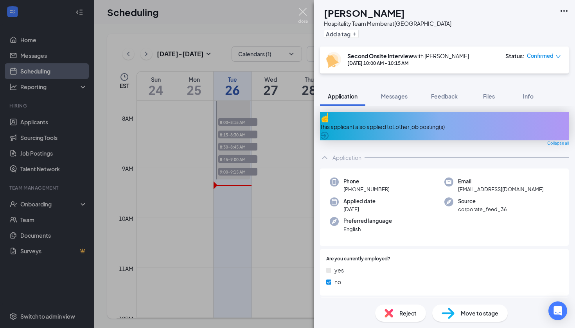
click at [302, 15] on img at bounding box center [303, 15] width 10 height 15
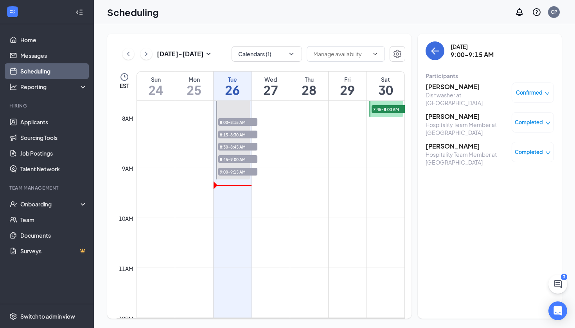
click at [541, 95] on span "Confirmed" at bounding box center [529, 93] width 27 height 8
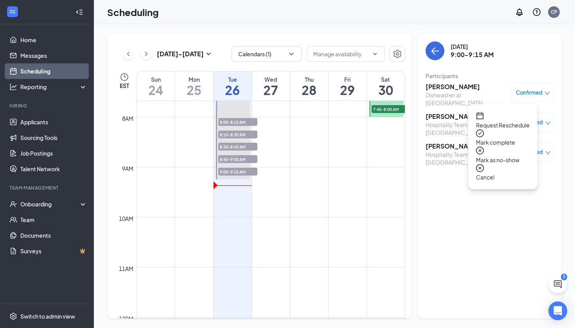
click at [525, 156] on span "Mark as no-show" at bounding box center [503, 160] width 54 height 9
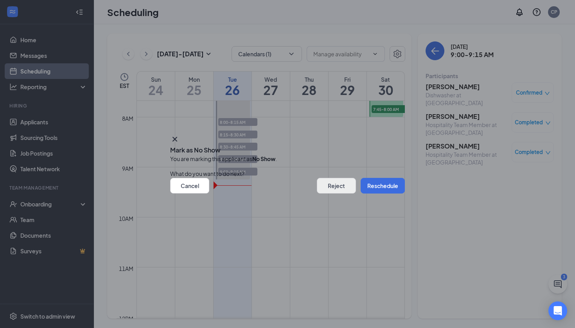
click at [317, 185] on button "Reject" at bounding box center [336, 186] width 39 height 16
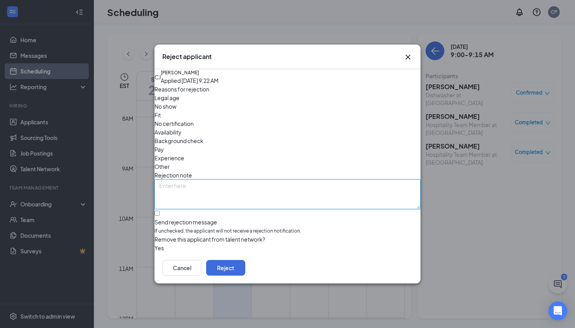
click at [233, 180] on textarea at bounding box center [287, 195] width 266 height 30
paste textarea "No Show for Interview 8/26"
type textarea "No Show for Interview 8/26"
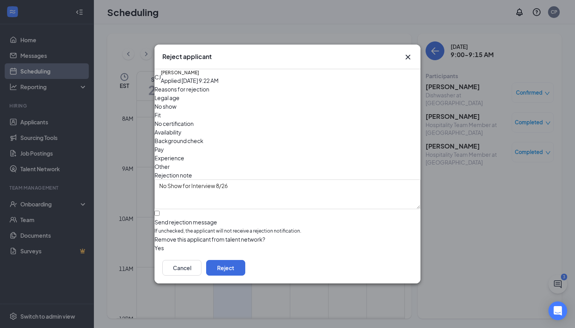
click at [176, 111] on span "No show" at bounding box center [165, 106] width 22 height 9
click at [187, 228] on span "If unchecked, the applicant will not receive a rejection notification." at bounding box center [287, 231] width 266 height 7
click at [160, 211] on input "Send rejection message If unchecked, the applicant will not receive a rejection…" at bounding box center [156, 213] width 5 height 5
checkbox input "true"
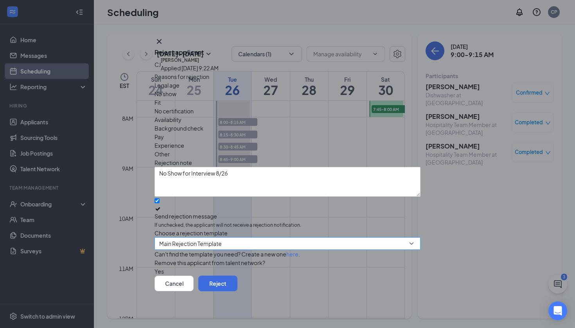
click at [187, 238] on span "Main Rejection Template" at bounding box center [190, 244] width 63 height 12
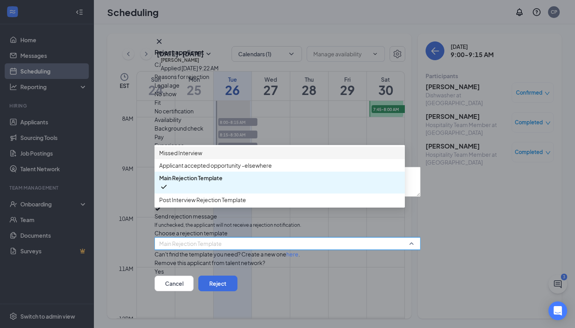
click at [202, 152] on span "Missed Interview" at bounding box center [180, 153] width 43 height 9
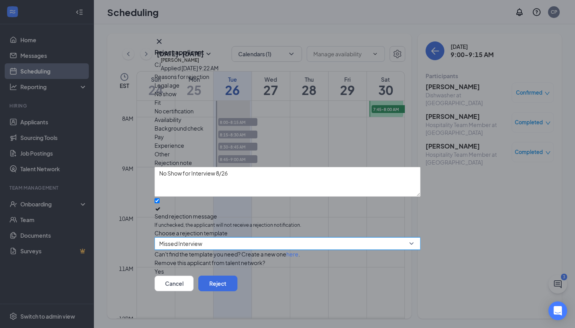
click at [154, 267] on button "button" at bounding box center [154, 271] width 0 height 9
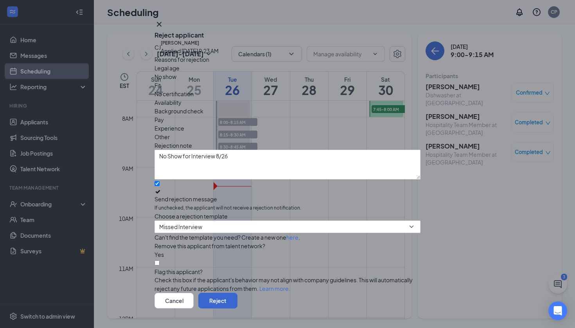
click at [237, 293] on button "Reject" at bounding box center [217, 301] width 39 height 16
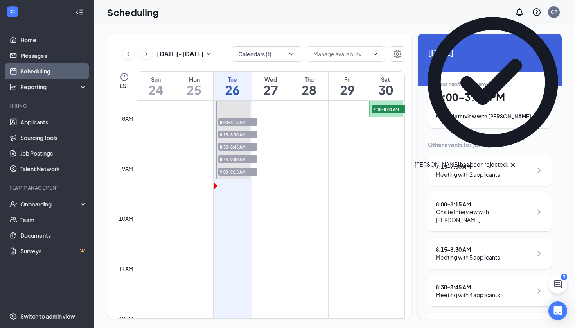
click at [245, 147] on span "8:30-8:45 AM" at bounding box center [237, 147] width 39 height 8
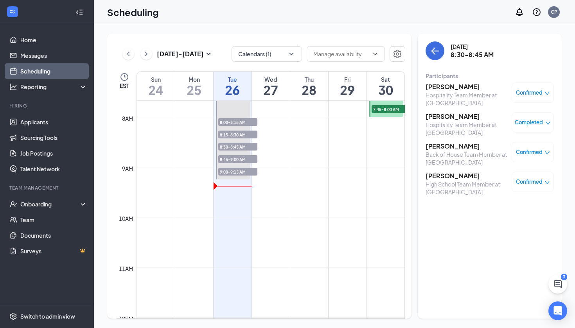
click at [532, 178] on span "Confirmed" at bounding box center [529, 182] width 27 height 8
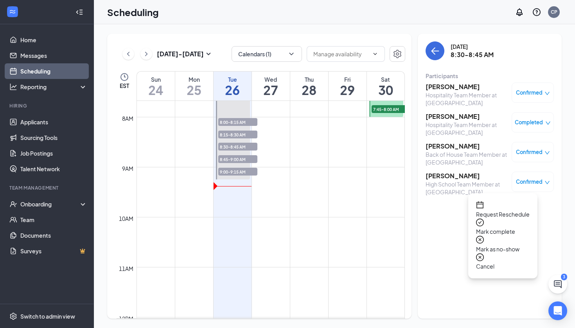
click at [505, 245] on span "Mark as no-show" at bounding box center [503, 249] width 54 height 9
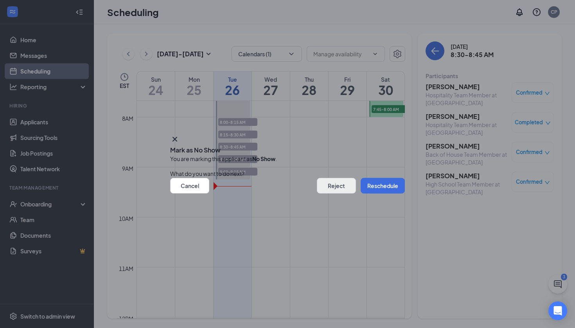
click at [326, 186] on button "Reject" at bounding box center [336, 186] width 39 height 16
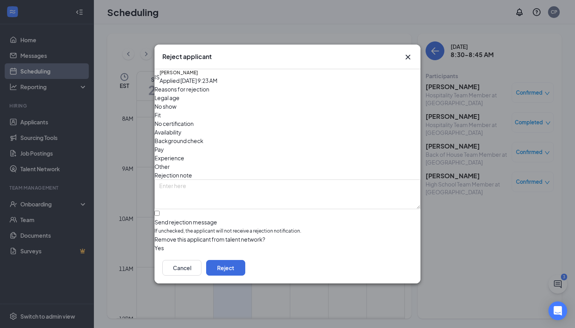
click at [230, 228] on span "If unchecked, the applicant will not receive a rejection notification." at bounding box center [287, 231] width 266 height 7
click at [160, 212] on input "Send rejection message If unchecked, the applicant will not receive a rejection…" at bounding box center [156, 213] width 5 height 5
checkbox input "true"
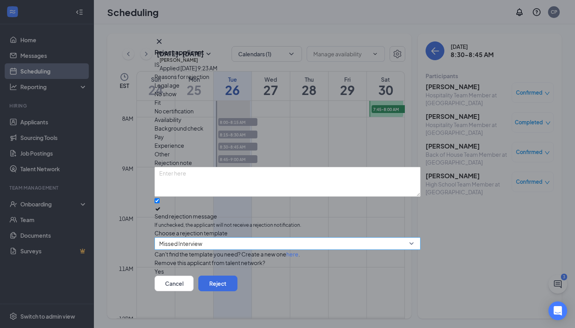
click at [221, 238] on span "Missed Interview" at bounding box center [284, 248] width 250 height 21
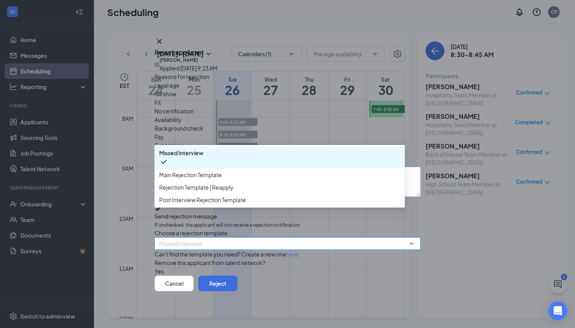
click at [395, 106] on div "Legal age No show Fit No certification Availability Background check Pay Experi…" at bounding box center [287, 119] width 266 height 77
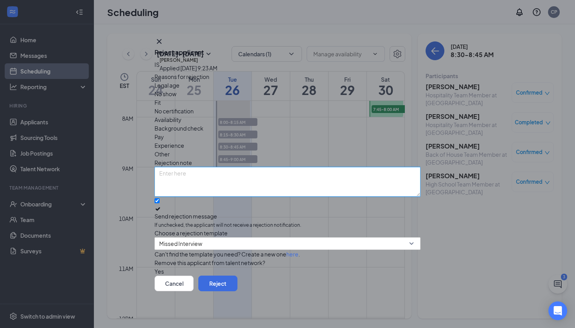
paste textarea "No Show for Interview 8/26"
type textarea "No Show for Interview 8/26"
click at [154, 267] on button "button" at bounding box center [154, 271] width 0 height 9
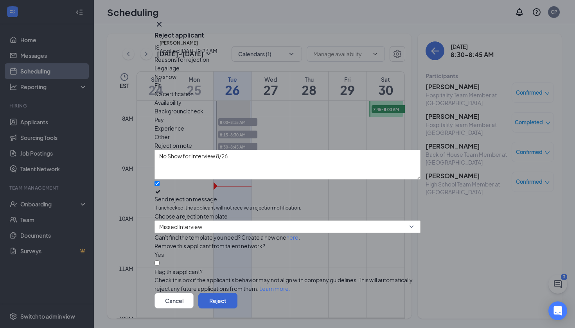
click at [237, 293] on button "Reject" at bounding box center [217, 301] width 39 height 16
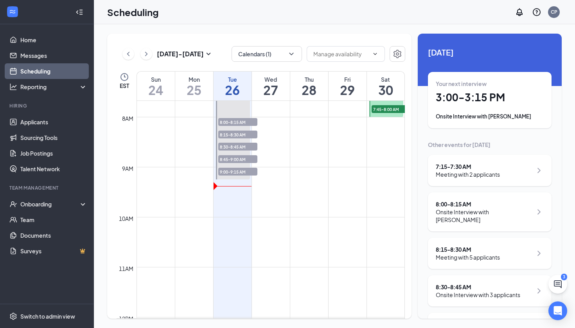
click at [500, 259] on div "Meeting with 5 applicants" at bounding box center [468, 257] width 64 height 8
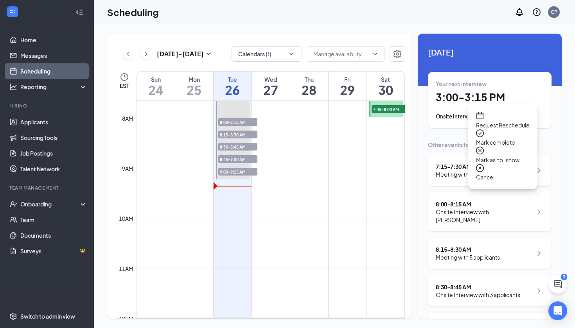
click at [520, 156] on span "Mark as no-show" at bounding box center [503, 160] width 54 height 9
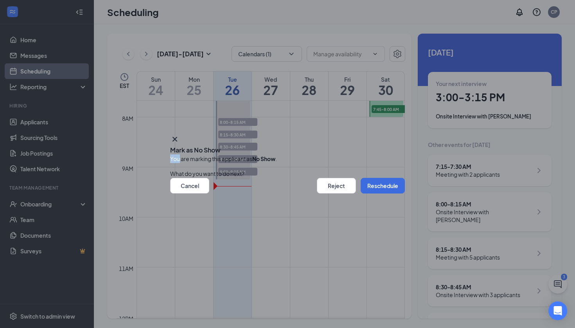
click at [520, 145] on div "Mark as No Show You are marking this applicant as No Show . What do you want to…" at bounding box center [287, 164] width 575 height 328
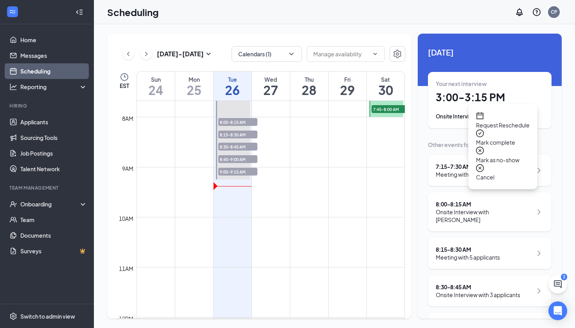
click at [506, 156] on span "Mark as no-show" at bounding box center [503, 160] width 54 height 9
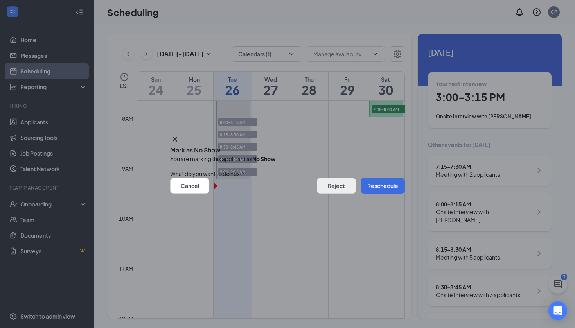
click at [322, 185] on button "Reject" at bounding box center [336, 186] width 39 height 16
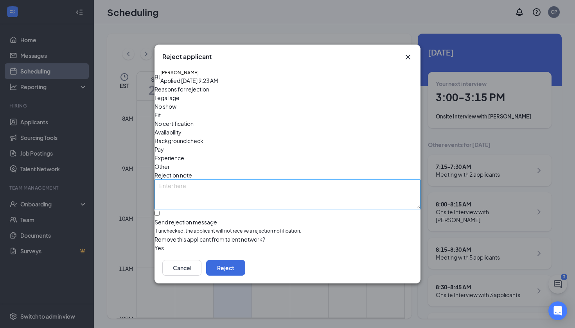
paste textarea "No Show for Interview 8/26"
type textarea "No Show for Interview 8/26"
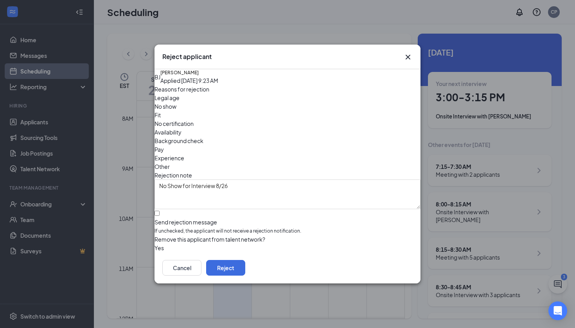
click at [176, 111] on span "No show" at bounding box center [165, 106] width 22 height 9
click at [191, 218] on div "Send rejection message" at bounding box center [287, 222] width 266 height 8
click at [160, 211] on input "Send rejection message If unchecked, the applicant will not receive a rejection…" at bounding box center [156, 213] width 5 height 5
checkbox input "true"
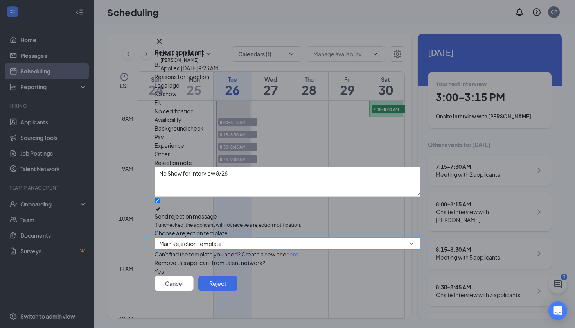
click at [196, 238] on span "Main Rejection Template" at bounding box center [190, 244] width 63 height 12
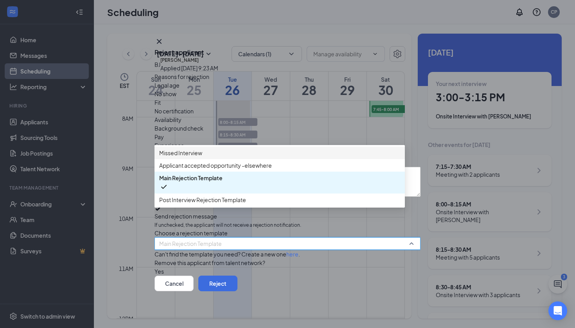
click at [216, 153] on span "Missed Interview" at bounding box center [279, 153] width 241 height 9
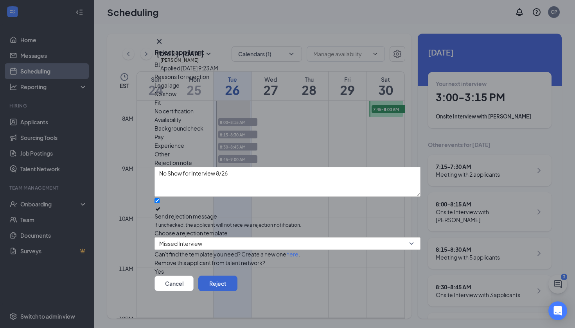
click at [237, 291] on button "Reject" at bounding box center [217, 284] width 39 height 16
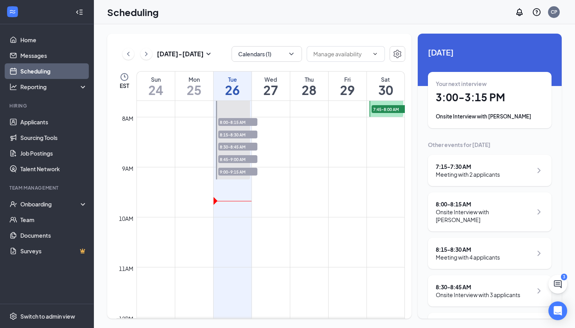
click at [494, 177] on div "Meeting with 2 applicants" at bounding box center [468, 175] width 64 height 8
click at [252, 121] on span "8:00-8:15 AM" at bounding box center [237, 122] width 39 height 8
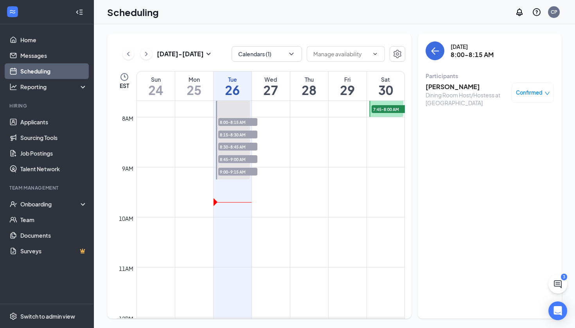
click at [242, 131] on span "8:15-8:30 AM" at bounding box center [237, 135] width 39 height 8
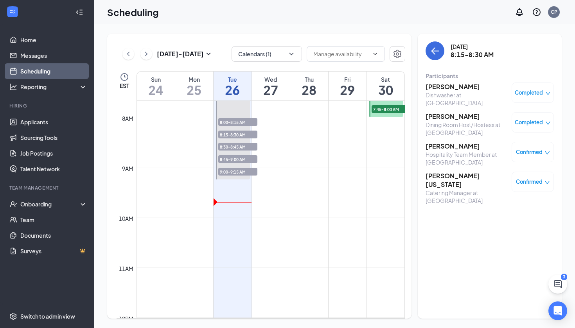
click at [452, 120] on h3 "[PERSON_NAME]" at bounding box center [467, 116] width 82 height 9
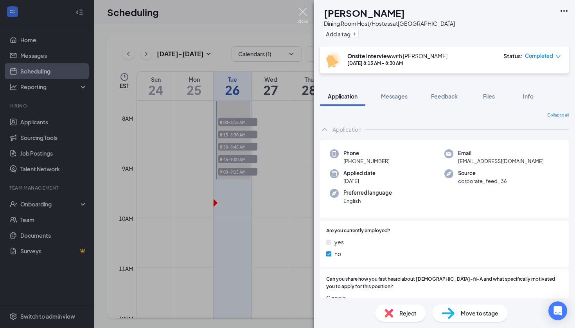
click at [305, 11] on img at bounding box center [303, 15] width 10 height 15
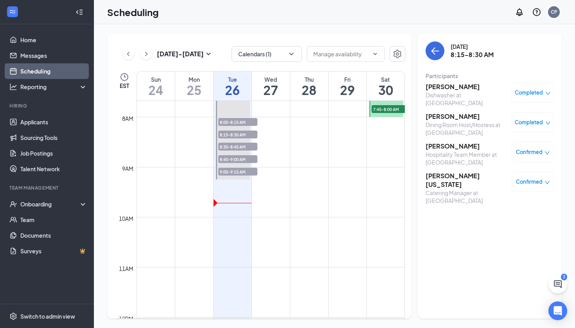
click at [449, 117] on h3 "[PERSON_NAME]" at bounding box center [467, 116] width 82 height 9
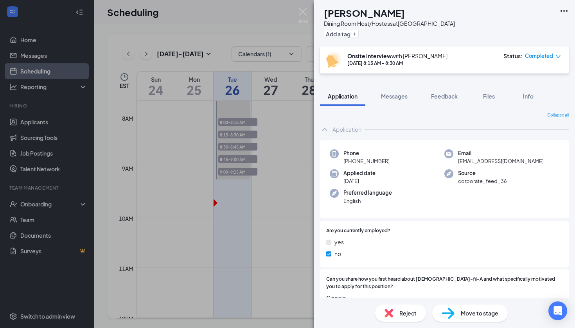
click at [389, 318] on div "Reject" at bounding box center [400, 313] width 51 height 17
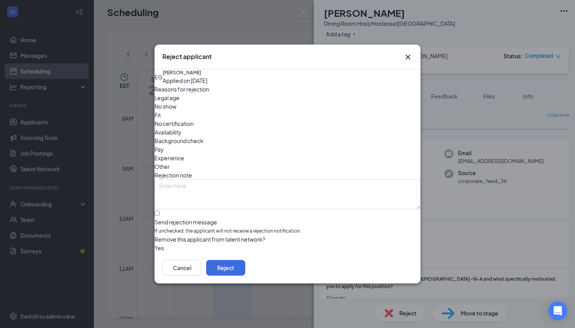
click at [222, 218] on div "Send rejection message" at bounding box center [287, 222] width 266 height 8
click at [160, 211] on input "Send rejection message If unchecked, the applicant will not receive a rejection…" at bounding box center [156, 213] width 5 height 5
checkbox input "true"
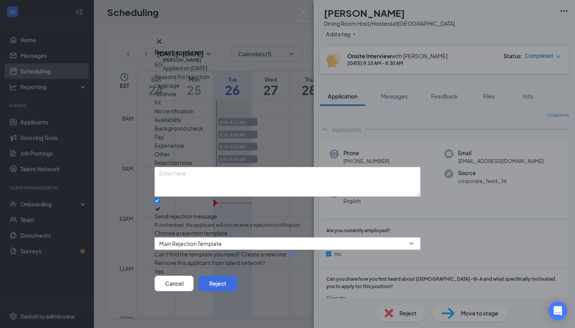
click at [161, 98] on span "Fit" at bounding box center [157, 102] width 6 height 9
click at [230, 167] on textarea at bounding box center [287, 182] width 266 height 30
click at [217, 238] on span "Main Rejection Template" at bounding box center [190, 244] width 63 height 12
type textarea "leaving for military in a month"
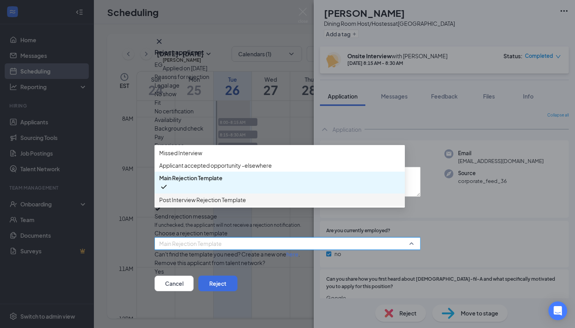
click at [217, 204] on span "Post Interview Rejection Template" at bounding box center [202, 200] width 87 height 9
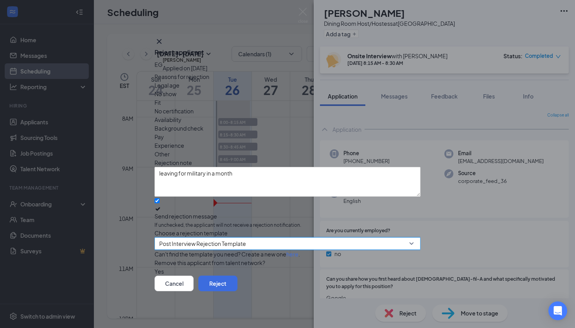
scroll to position [13, 0]
click at [154, 267] on button "button" at bounding box center [154, 271] width 0 height 9
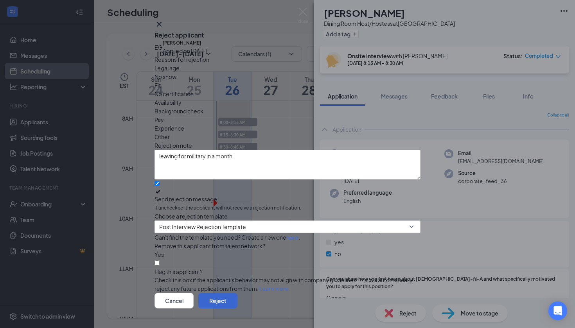
click at [237, 293] on button "Reject" at bounding box center [217, 301] width 39 height 16
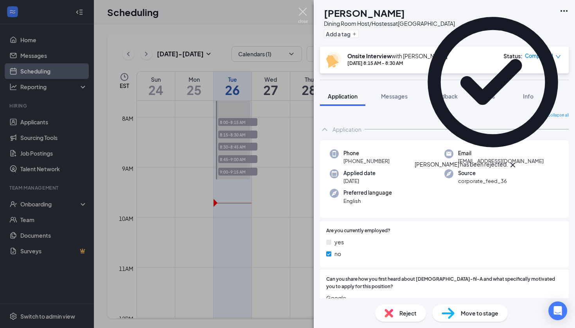
click at [304, 14] on img at bounding box center [303, 15] width 10 height 15
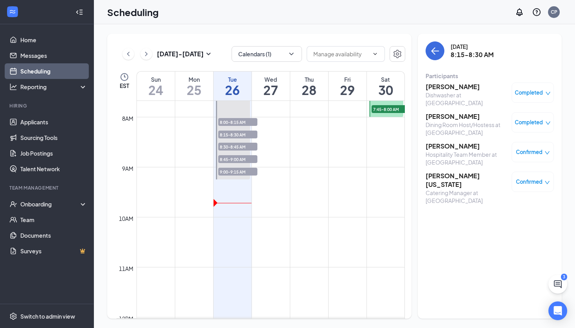
click at [460, 147] on h3 "[PERSON_NAME]" at bounding box center [467, 146] width 82 height 9
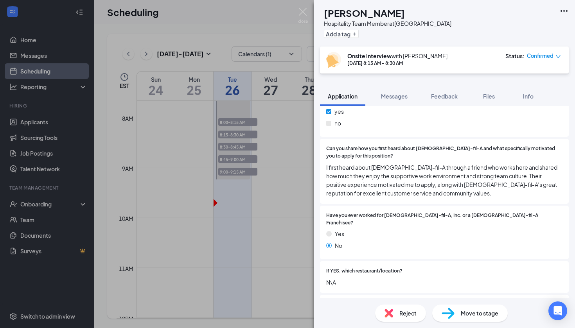
scroll to position [131, 0]
click at [402, 314] on span "Reject" at bounding box center [407, 313] width 17 height 9
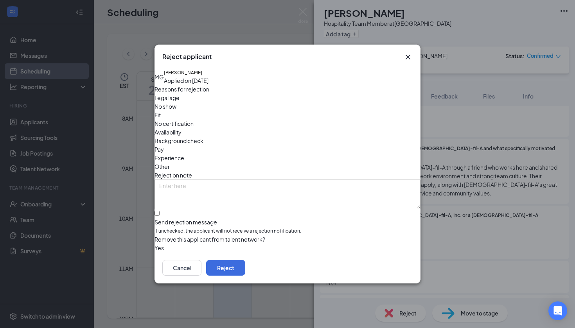
click at [154, 245] on button "button" at bounding box center [154, 248] width 0 height 9
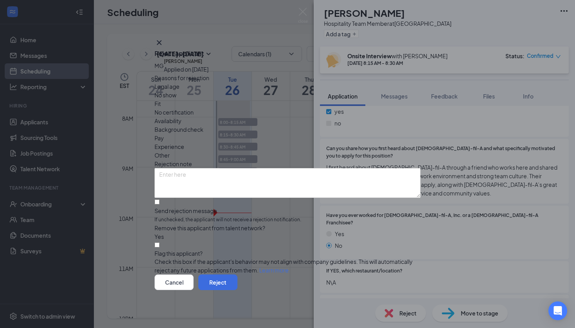
click at [169, 207] on div at bounding box center [287, 207] width 266 height 0
click at [160, 199] on input "Send rejection message If unchecked, the applicant will not receive a rejection…" at bounding box center [156, 201] width 5 height 5
checkbox input "true"
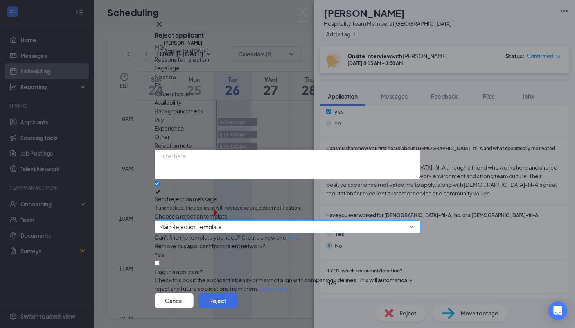
click at [287, 224] on span "Main Rejection Template" at bounding box center [284, 231] width 250 height 21
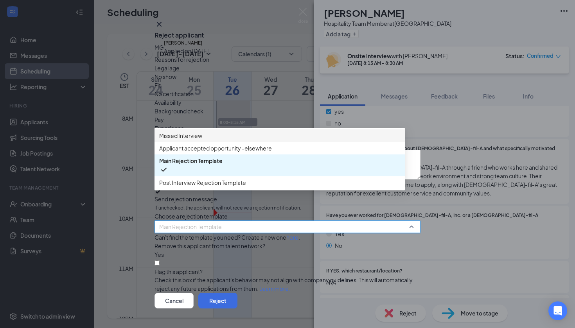
click at [272, 142] on div "Missed Interview" at bounding box center [279, 135] width 250 height 13
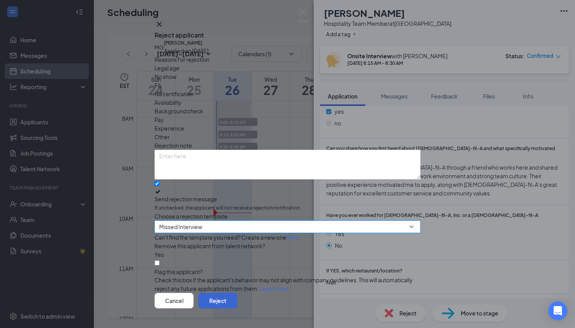
click at [237, 293] on button "Reject" at bounding box center [217, 301] width 39 height 16
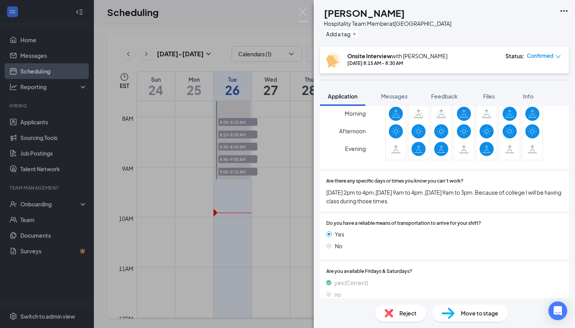
scroll to position [663, 0]
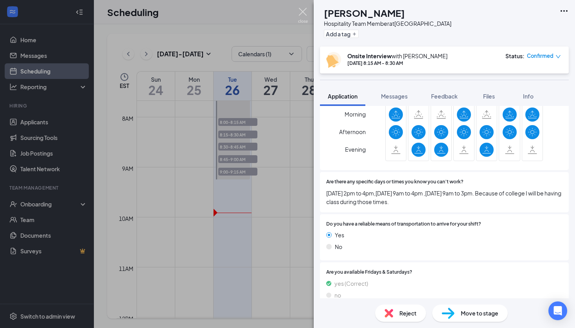
click at [302, 14] on img at bounding box center [303, 15] width 10 height 15
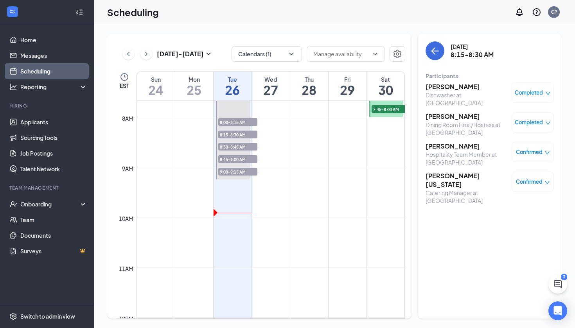
click at [241, 160] on span "8:45-9:00 AM" at bounding box center [237, 159] width 39 height 8
click at [535, 124] on span "Confirmed" at bounding box center [529, 123] width 27 height 8
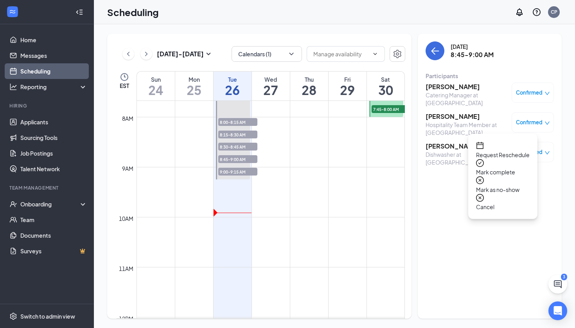
click at [506, 185] on span "Mark as no-show" at bounding box center [503, 189] width 54 height 9
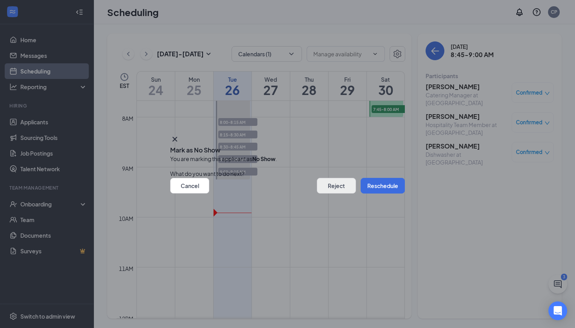
click at [339, 190] on button "Reject" at bounding box center [336, 186] width 39 height 16
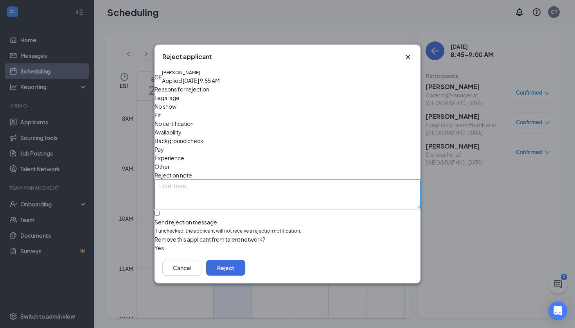
click at [245, 180] on textarea at bounding box center [287, 195] width 266 height 30
paste textarea "No Show for Interview 8/26"
type textarea "No Show for Interview 8/26"
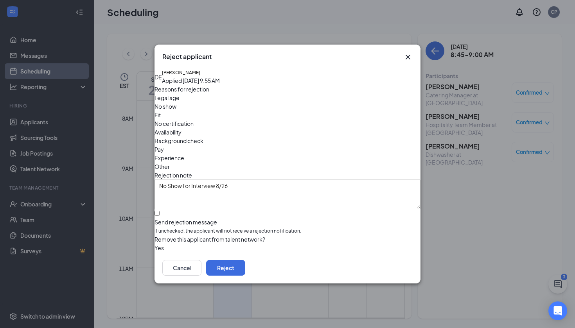
click at [161, 119] on span "Fit" at bounding box center [157, 115] width 6 height 9
click at [176, 111] on span "No show" at bounding box center [165, 106] width 22 height 9
click at [160, 211] on input "Send rejection message If unchecked, the applicant will not receive a rejection…" at bounding box center [156, 213] width 5 height 5
checkbox input "true"
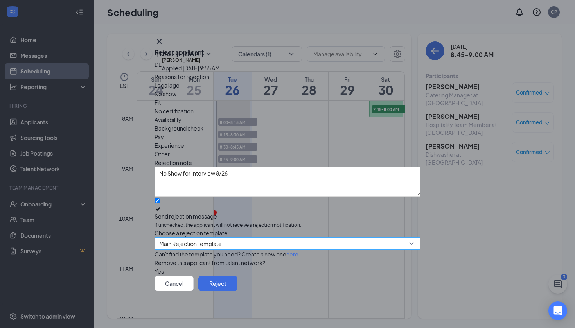
click at [180, 238] on span "Main Rejection Template" at bounding box center [190, 244] width 63 height 12
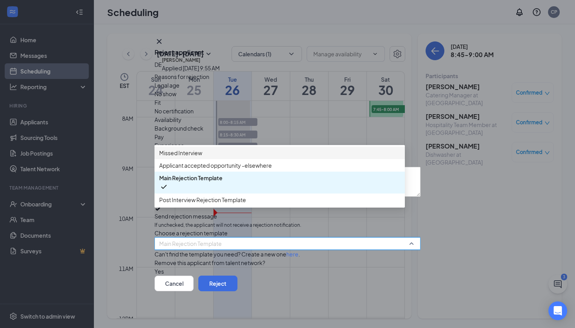
click at [193, 156] on span "Missed Interview" at bounding box center [180, 153] width 43 height 9
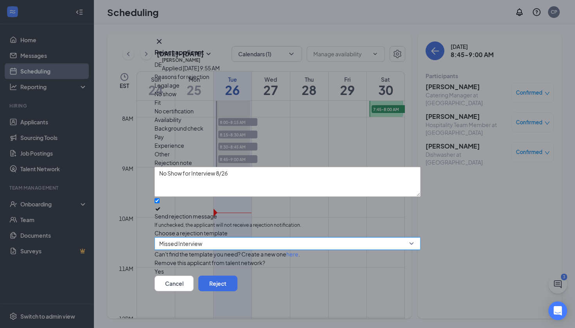
scroll to position [13, 0]
click at [154, 267] on button "button" at bounding box center [154, 271] width 0 height 9
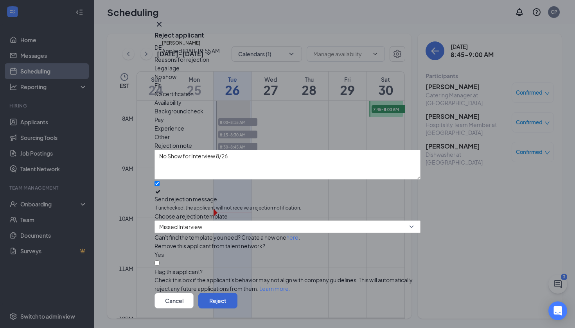
click at [237, 293] on button "Reject" at bounding box center [217, 301] width 39 height 16
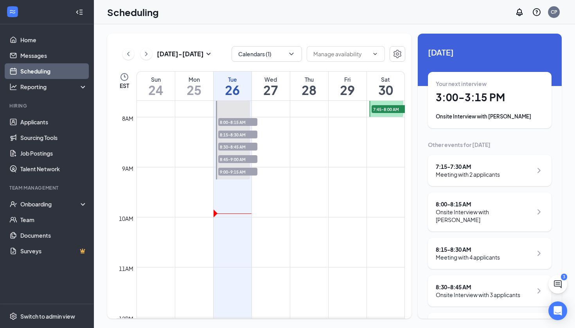
click at [235, 174] on span "9:00-9:15 AM" at bounding box center [237, 172] width 39 height 8
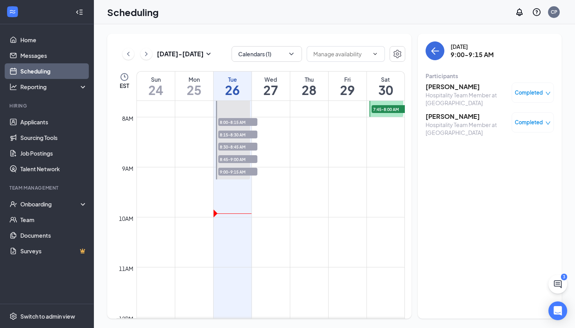
click at [240, 156] on span "8:45-9:00 AM" at bounding box center [237, 159] width 39 height 8
click at [535, 92] on span "Confirmed" at bounding box center [529, 93] width 27 height 8
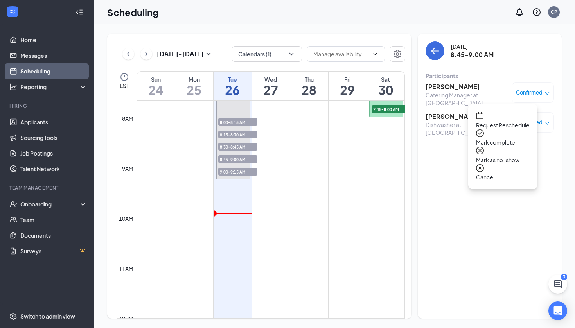
click at [504, 156] on span "Mark as no-show" at bounding box center [503, 160] width 54 height 9
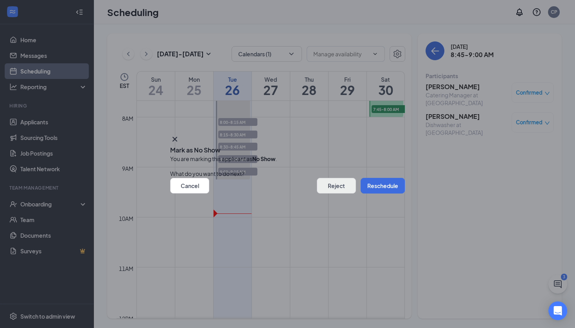
click at [326, 189] on button "Reject" at bounding box center [336, 186] width 39 height 16
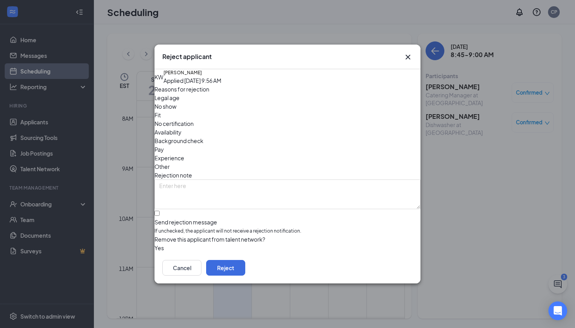
click at [176, 111] on span "No show" at bounding box center [165, 106] width 22 height 9
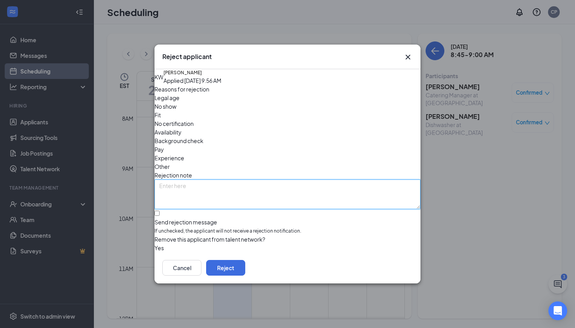
click at [203, 180] on textarea at bounding box center [287, 195] width 266 height 30
paste textarea "No Show for Interview 8/26"
type textarea "No Show for Interview 8/26"
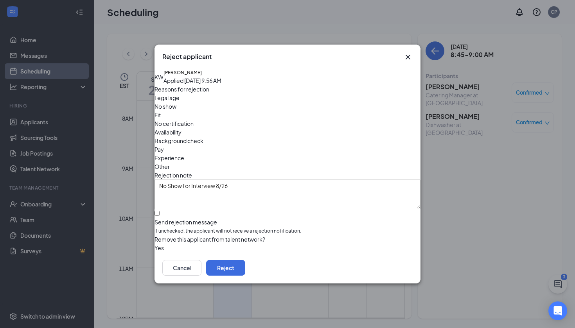
click at [212, 218] on div "Send rejection message If unchecked, the applicant will not receive a rejection…" at bounding box center [287, 226] width 266 height 17
click at [160, 211] on input "Send rejection message If unchecked, the applicant will not receive a rejection…" at bounding box center [156, 213] width 5 height 5
checkbox input "true"
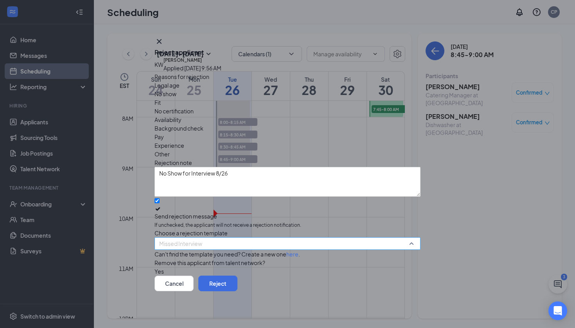
click at [221, 238] on span "Missed Interview" at bounding box center [284, 248] width 250 height 21
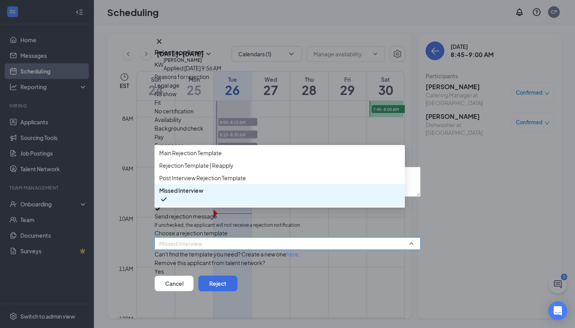
click at [219, 204] on span "Missed Interview" at bounding box center [279, 195] width 241 height 18
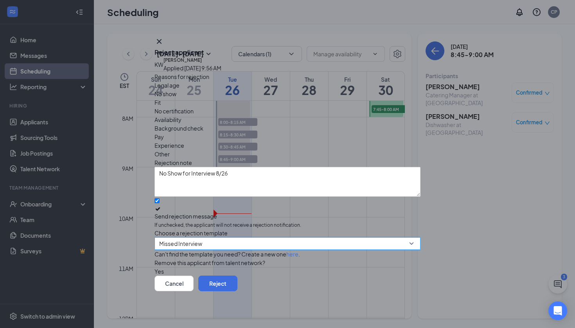
scroll to position [13, 0]
click at [154, 267] on button "button" at bounding box center [154, 271] width 0 height 9
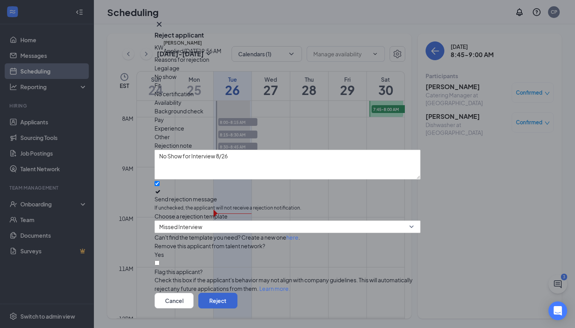
click at [237, 293] on button "Reject" at bounding box center [217, 301] width 39 height 16
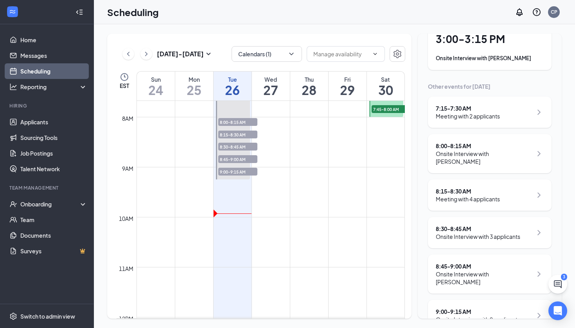
scroll to position [61, 0]
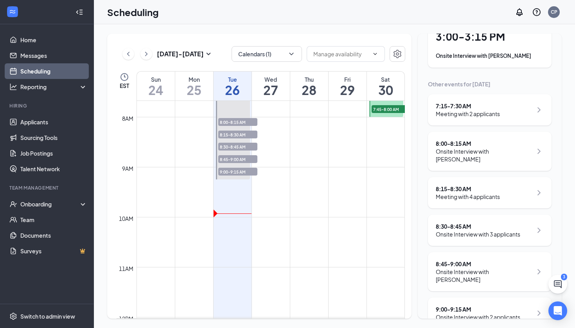
click at [255, 172] on span "9:00-9:15 AM" at bounding box center [237, 172] width 39 height 8
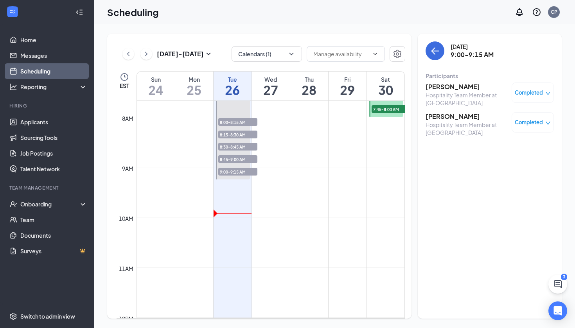
click at [233, 163] on span "8:45-9:00 AM" at bounding box center [237, 159] width 39 height 8
click at [532, 95] on span "Confirmed" at bounding box center [529, 93] width 27 height 8
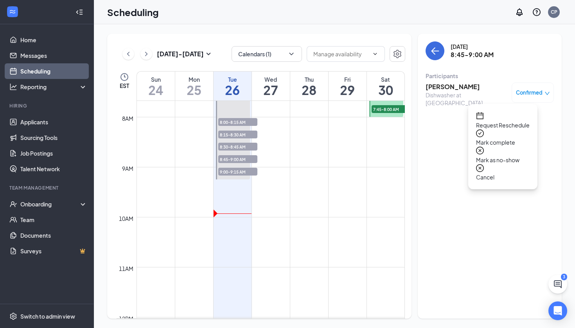
click at [487, 149] on div "Mark as no-show" at bounding box center [503, 156] width 54 height 18
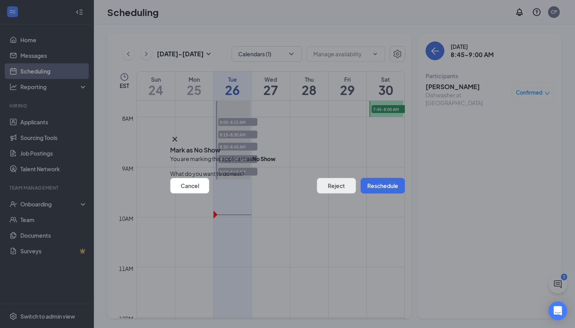
click at [325, 183] on button "Reject" at bounding box center [336, 186] width 39 height 16
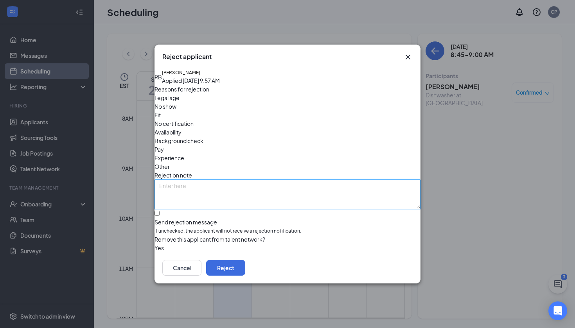
click at [212, 180] on textarea at bounding box center [287, 195] width 266 height 30
paste textarea "No Show for Interview 8/26"
type textarea "No Show for Interview 8/26"
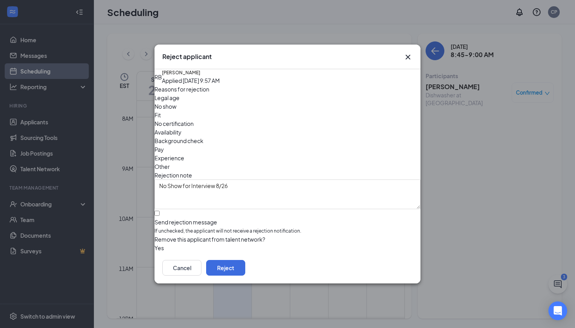
click at [176, 111] on span "No show" at bounding box center [165, 106] width 22 height 9
click at [154, 244] on button "button" at bounding box center [154, 248] width 0 height 9
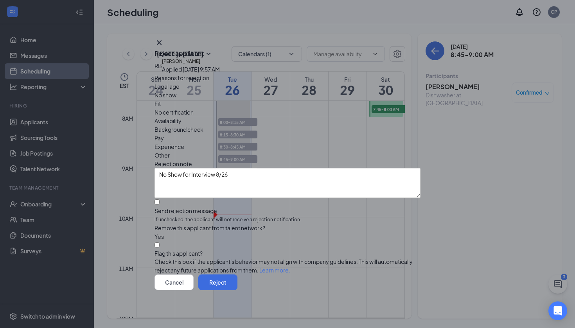
click at [167, 207] on div at bounding box center [287, 207] width 266 height 0
click at [160, 199] on input "Send rejection message If unchecked, the applicant will not receive a rejection…" at bounding box center [156, 201] width 5 height 5
checkbox input "true"
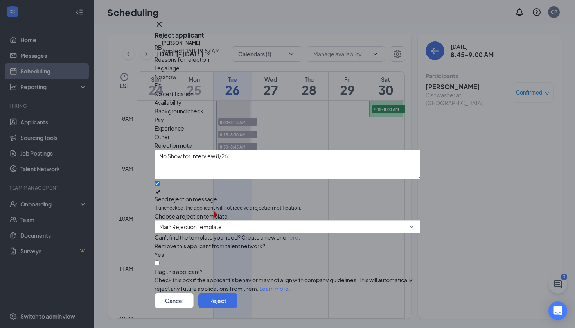
scroll to position [10, 0]
click at [194, 221] on span "Main Rejection Template" at bounding box center [190, 227] width 63 height 12
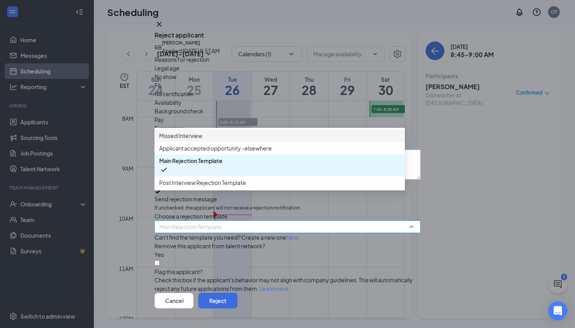
click at [201, 140] on span "Missed Interview" at bounding box center [180, 135] width 43 height 9
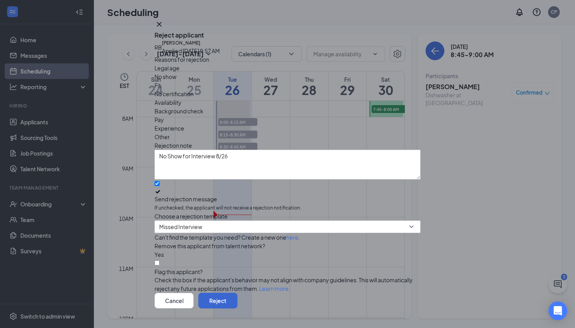
click at [237, 293] on button "Reject" at bounding box center [217, 301] width 39 height 16
